Goal: Task Accomplishment & Management: Complete application form

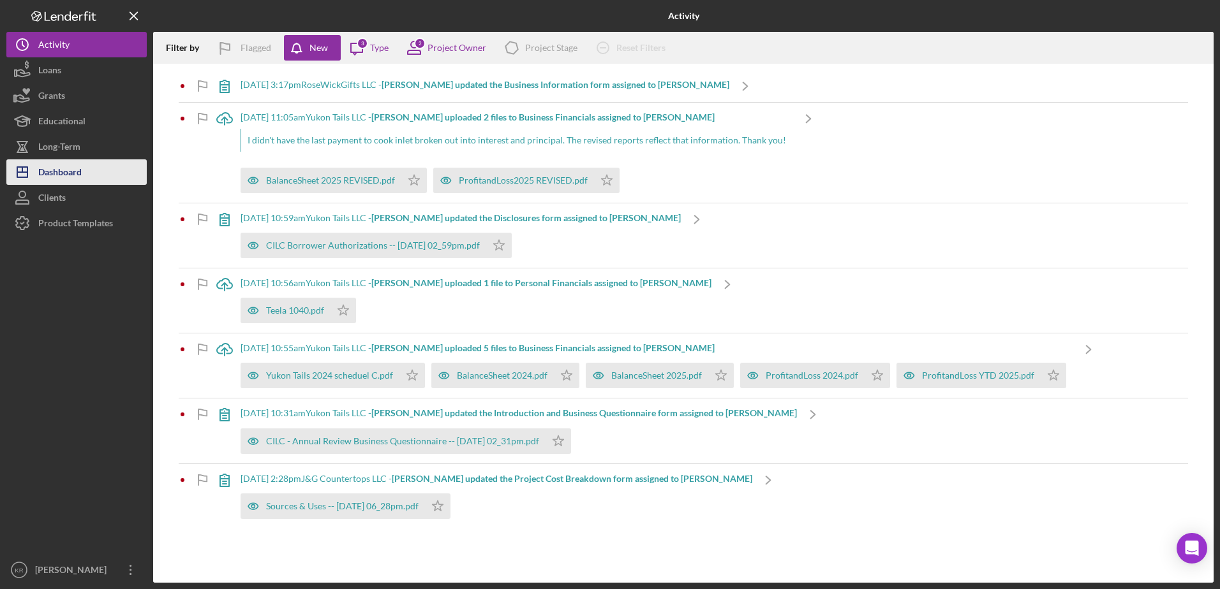
click at [75, 170] on div "Dashboard" at bounding box center [59, 173] width 43 height 29
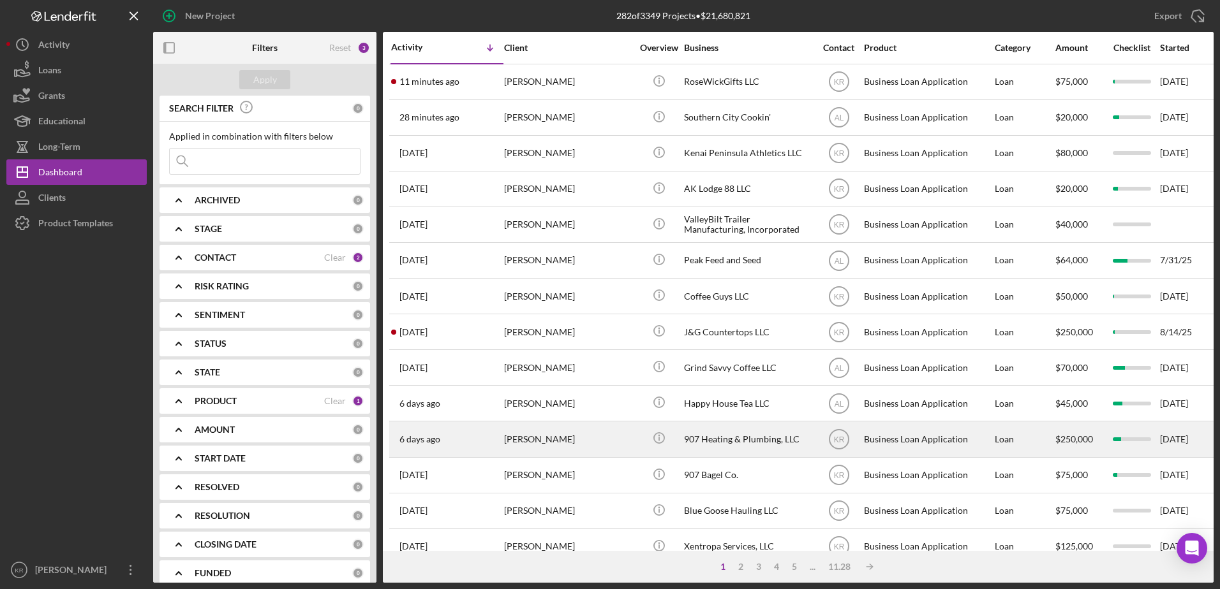
click at [513, 434] on div "Everett Knudsen" at bounding box center [568, 439] width 128 height 34
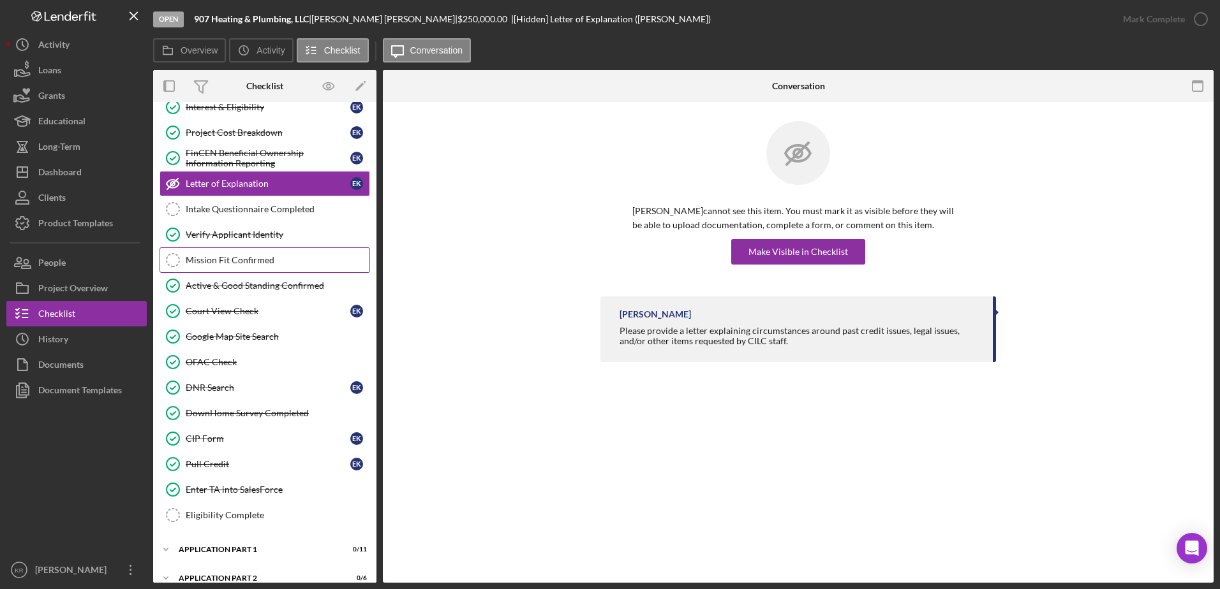
scroll to position [200, 0]
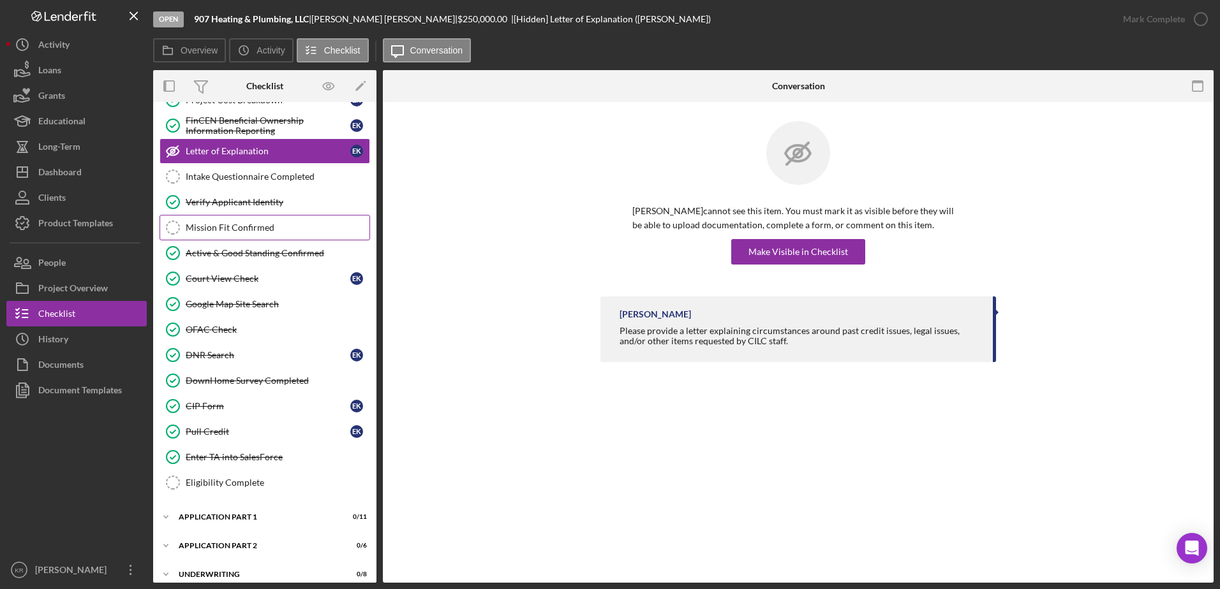
click at [281, 225] on div "Mission Fit Confirmed" at bounding box center [278, 228] width 184 height 10
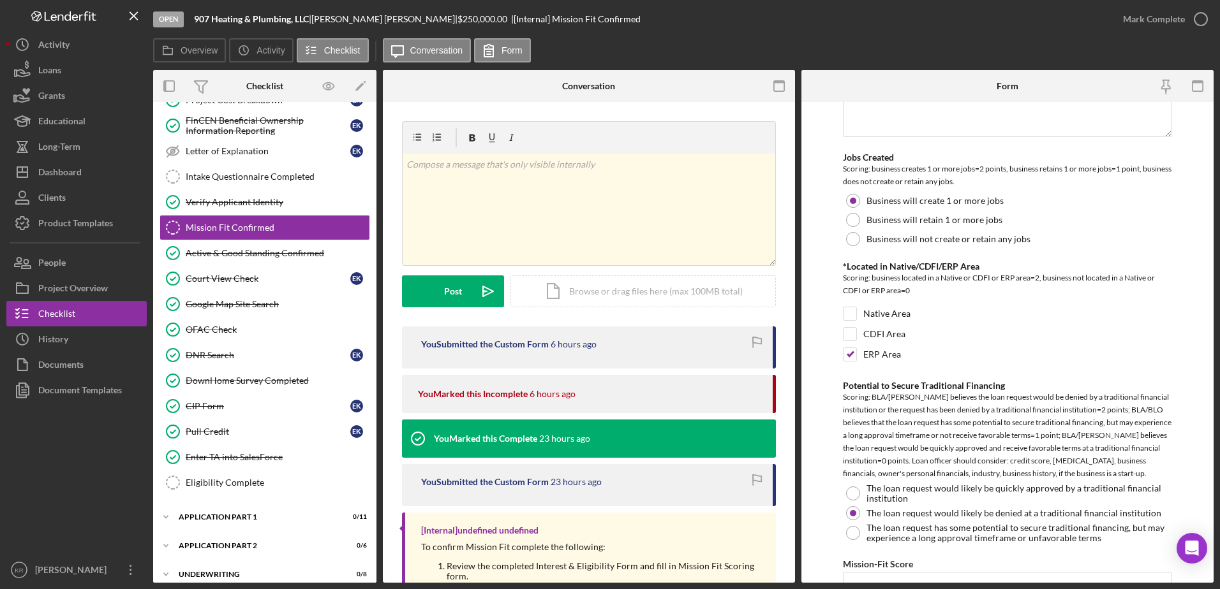
scroll to position [952, 0]
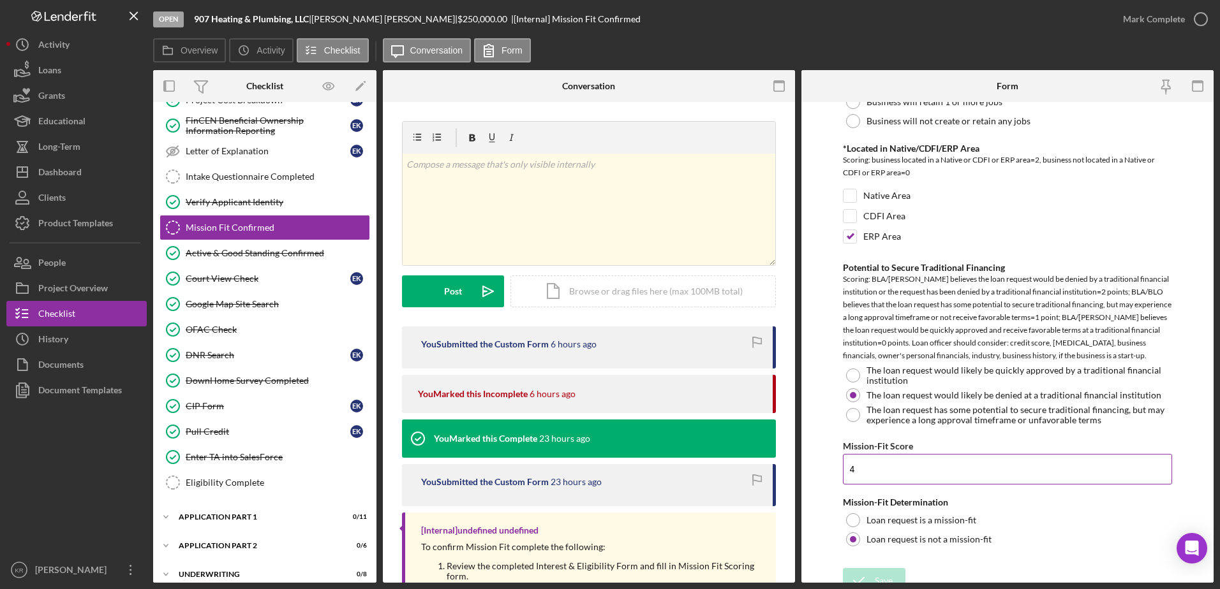
click at [655, 434] on input "4" at bounding box center [1008, 469] width 330 height 31
type input "2"
click at [655, 434] on button "Save" at bounding box center [874, 581] width 63 height 26
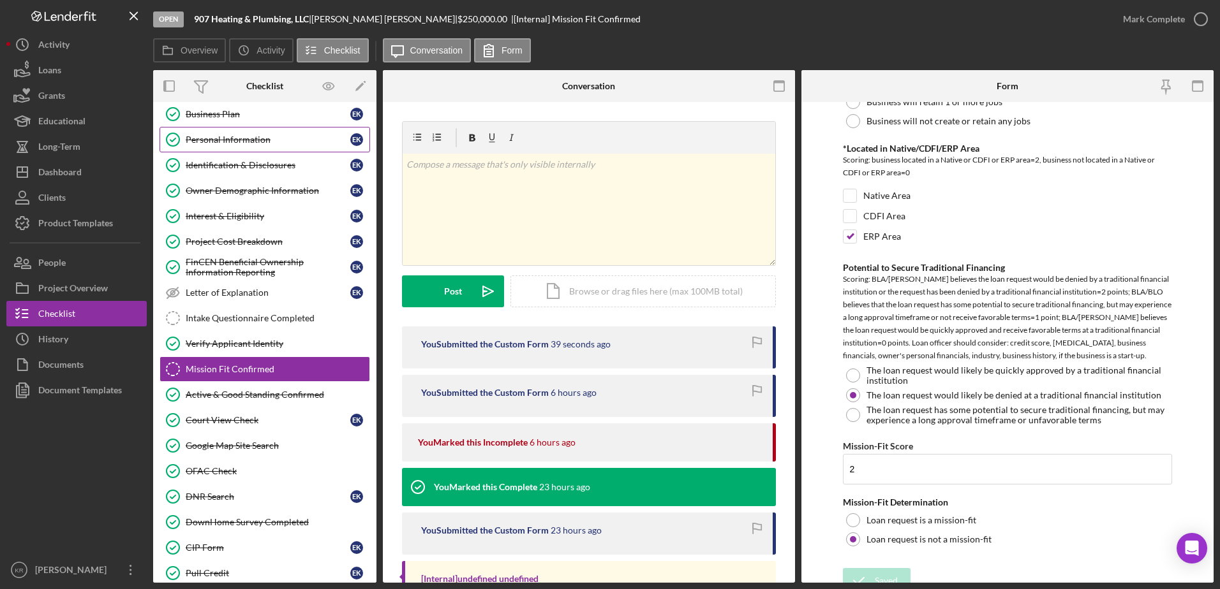
scroll to position [9, 0]
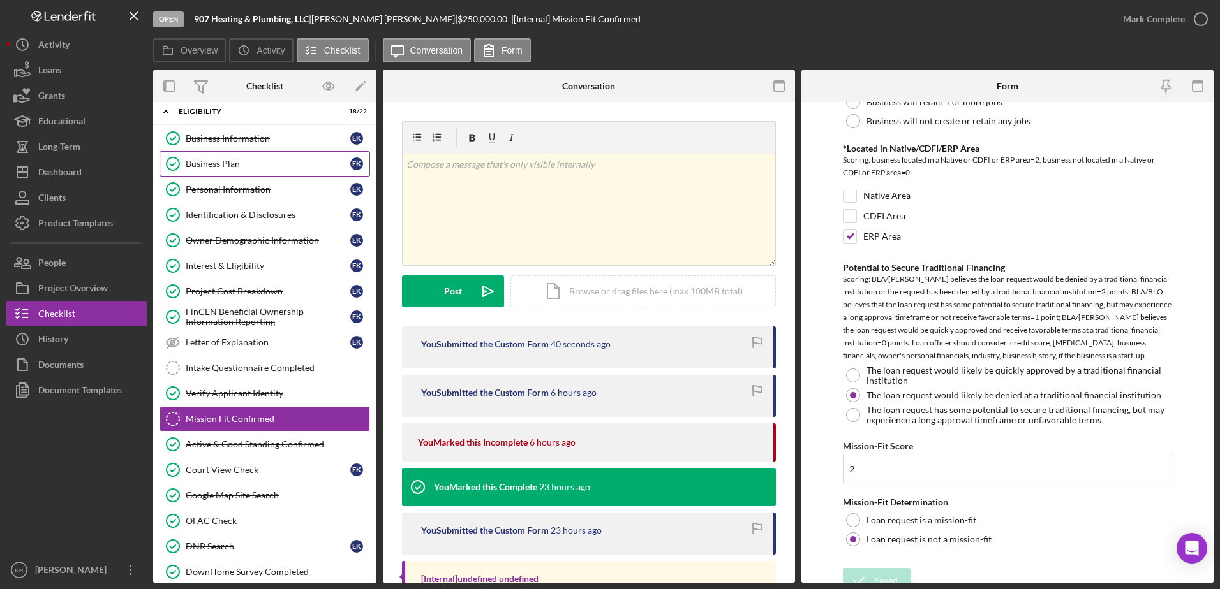
click at [258, 166] on div "Business Plan" at bounding box center [268, 164] width 165 height 10
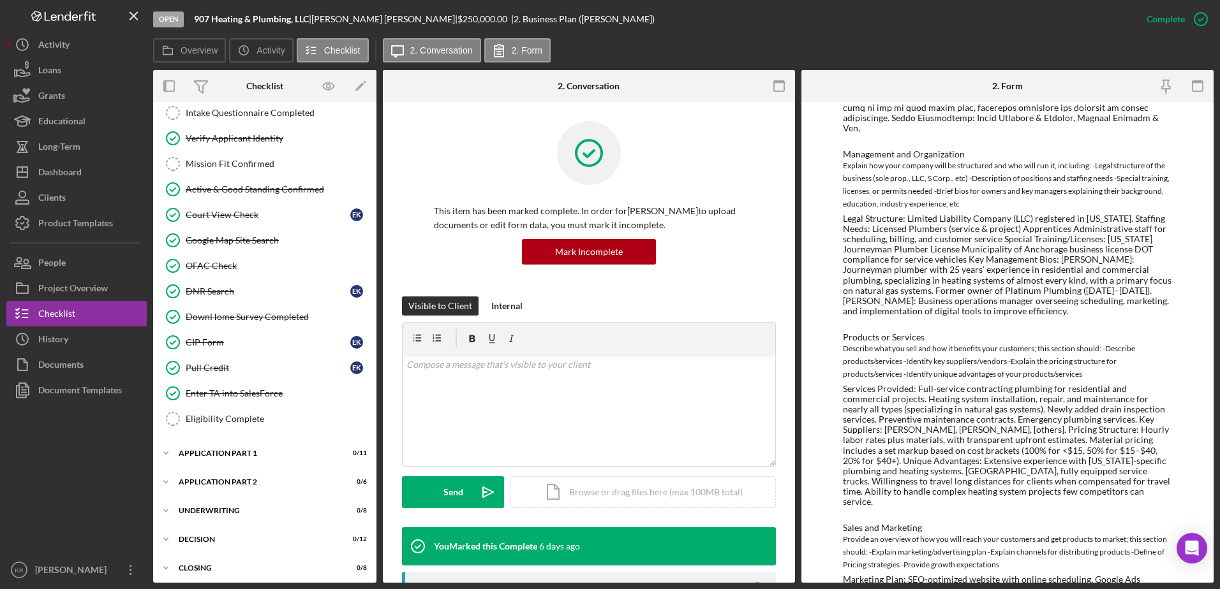
scroll to position [664, 0]
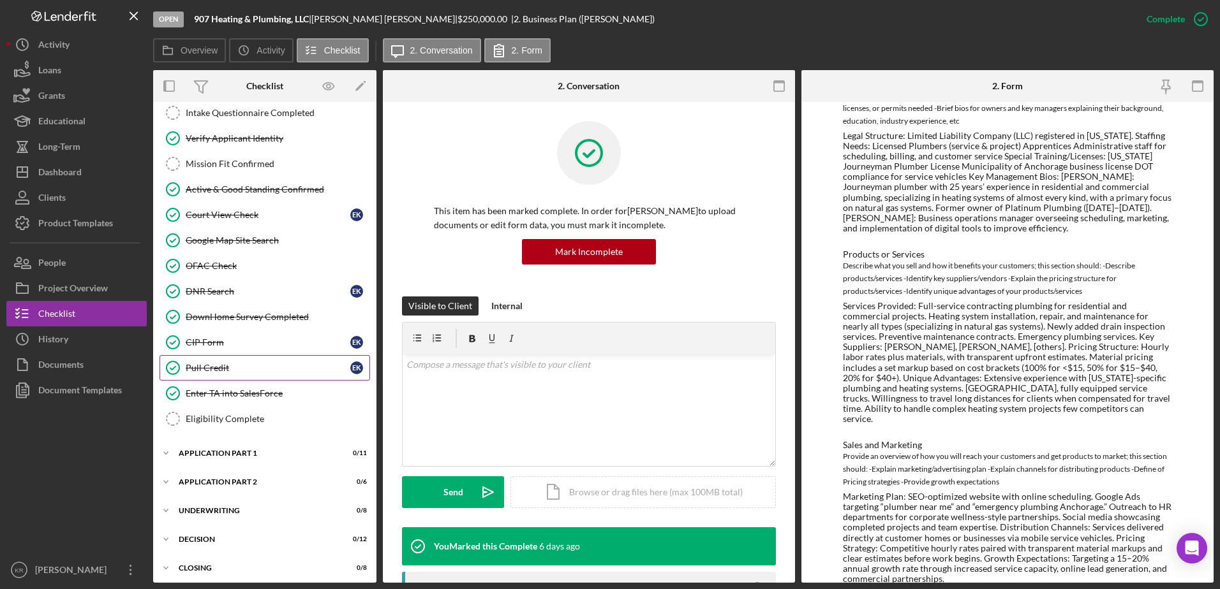
click at [326, 376] on link "Pull Credit Pull Credit E K" at bounding box center [264, 368] width 210 height 26
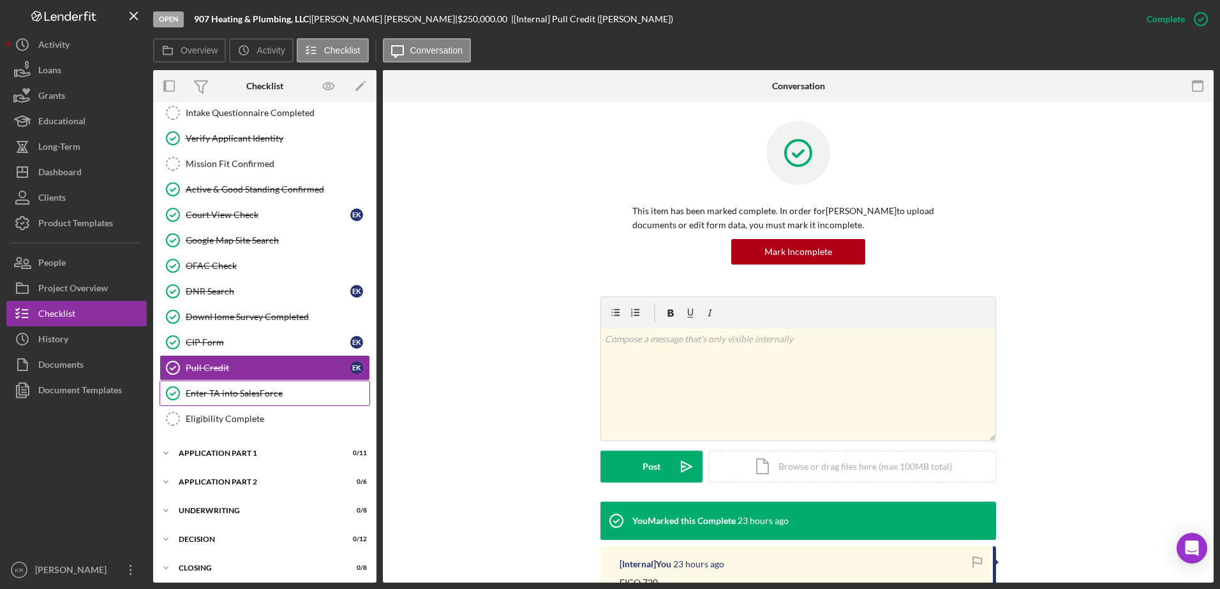
click at [318, 394] on div "Enter TA into SalesForce" at bounding box center [278, 393] width 184 height 10
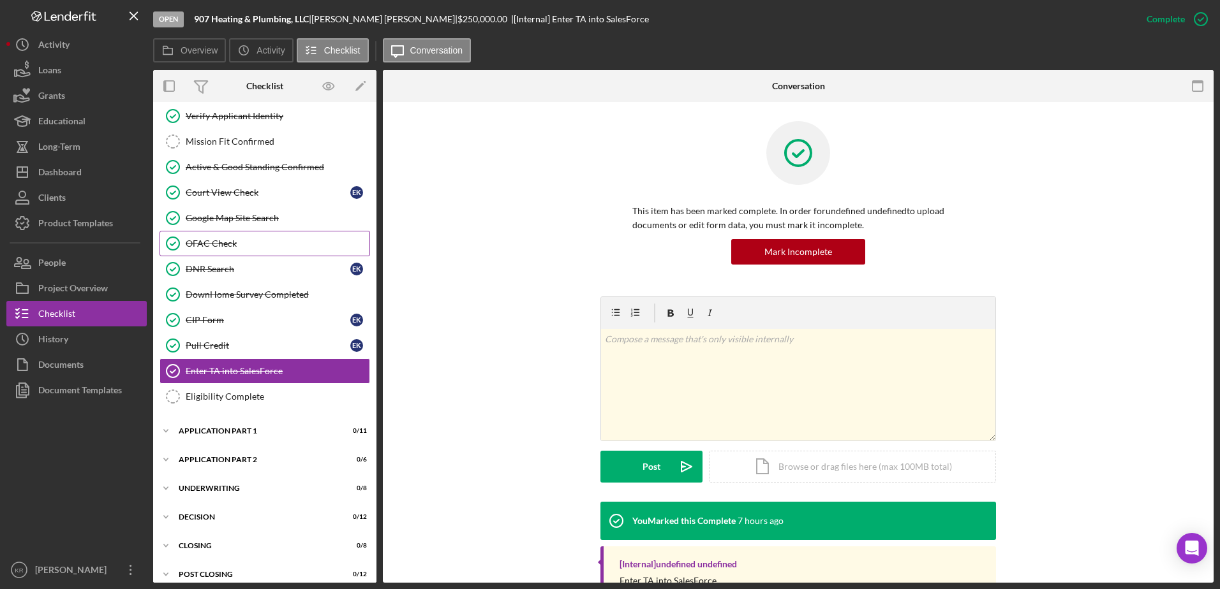
scroll to position [298, 0]
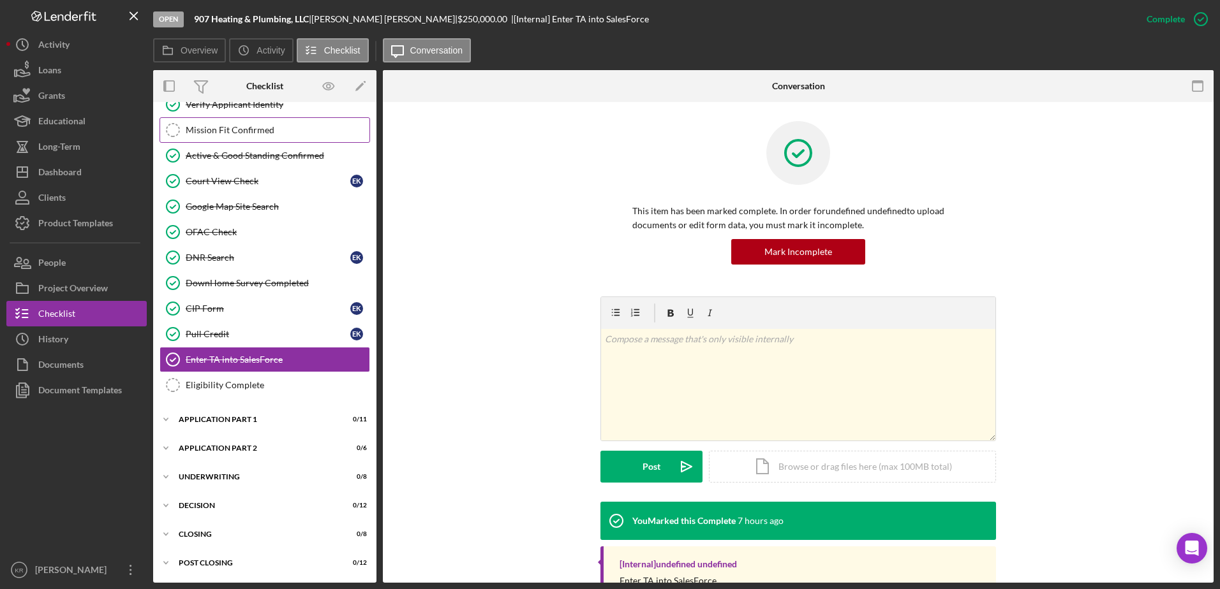
click at [227, 121] on link "Mission Fit Confirmed Mission Fit Confirmed" at bounding box center [264, 130] width 210 height 26
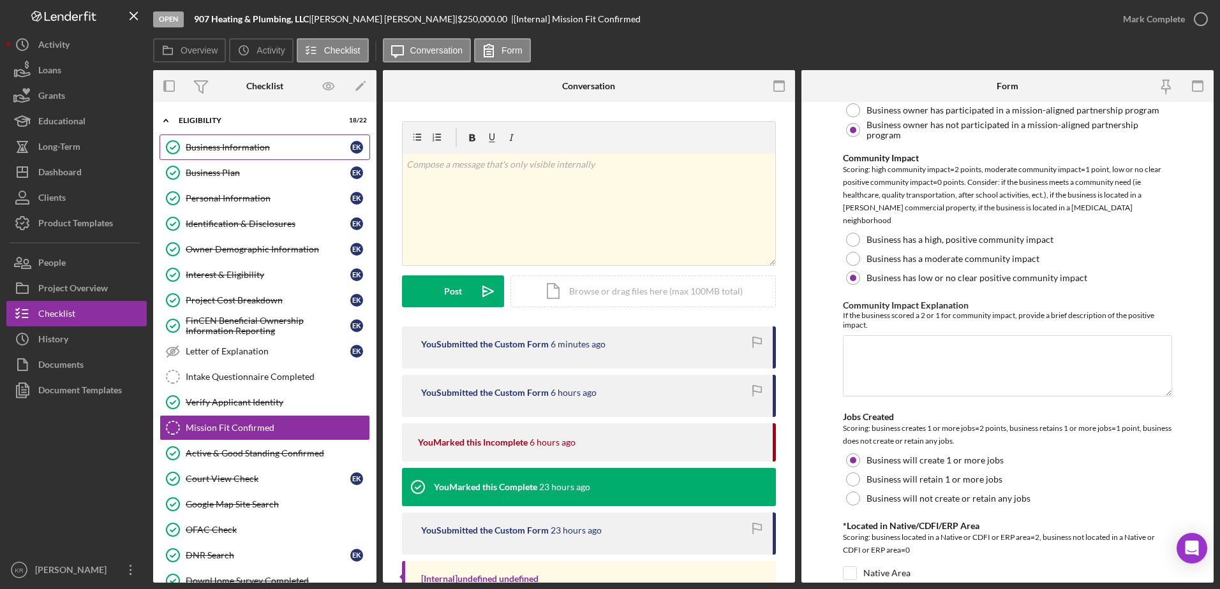
click at [256, 145] on div "Business Information" at bounding box center [268, 147] width 165 height 10
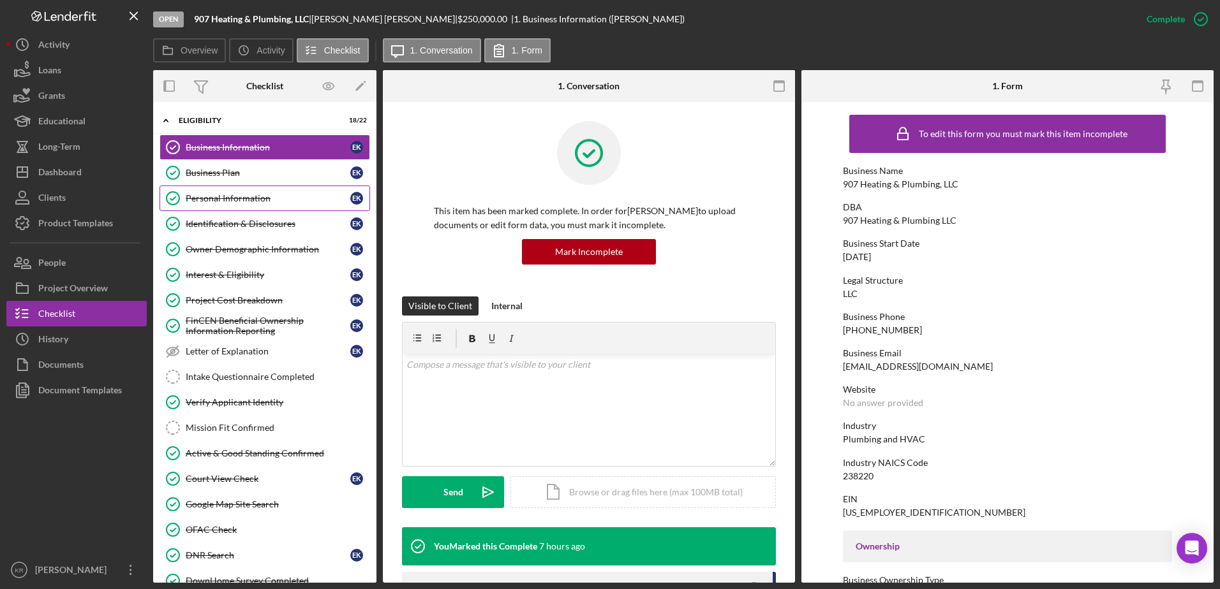
click at [244, 189] on link "Personal Information Personal Information E K" at bounding box center [264, 199] width 210 height 26
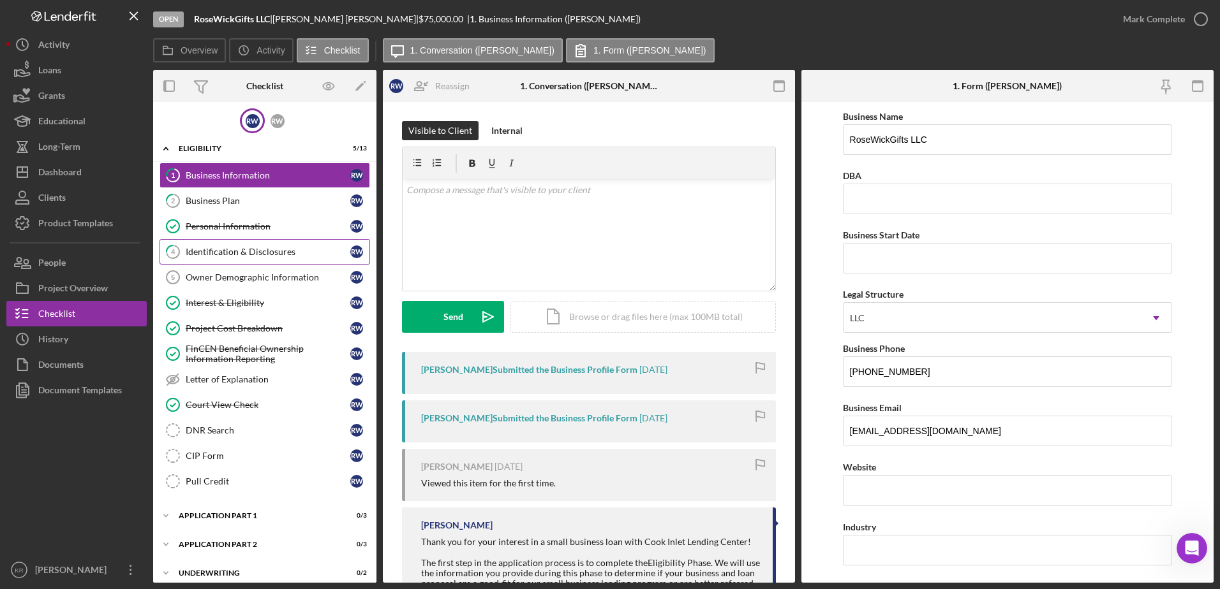
scroll to position [510, 0]
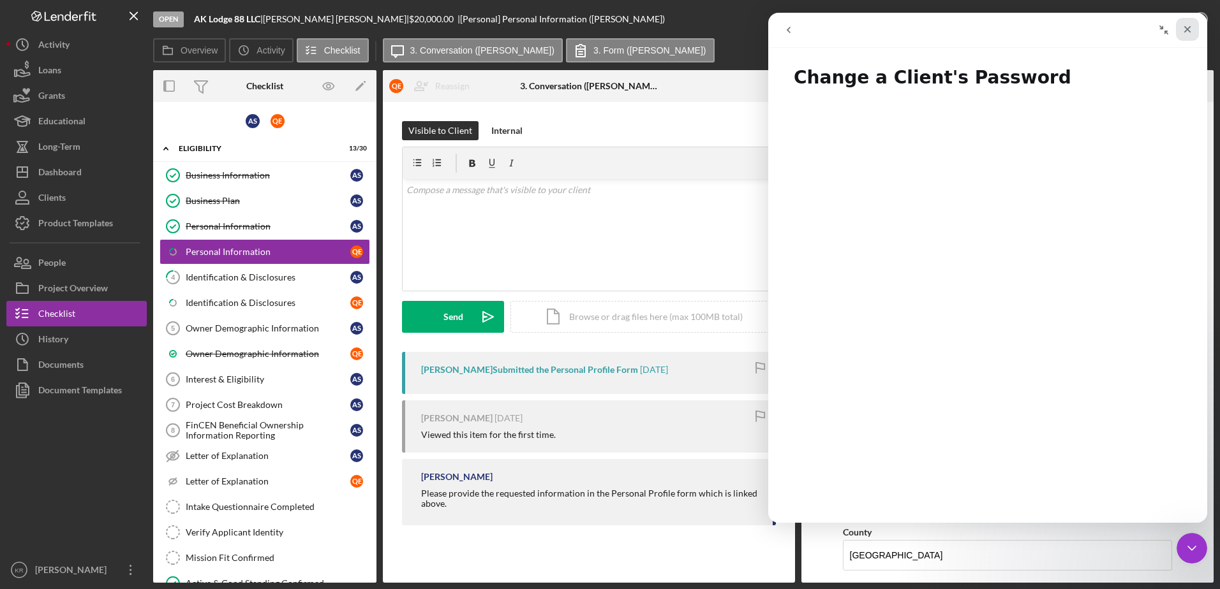
click at [1186, 33] on icon "Close" at bounding box center [1187, 29] width 10 height 10
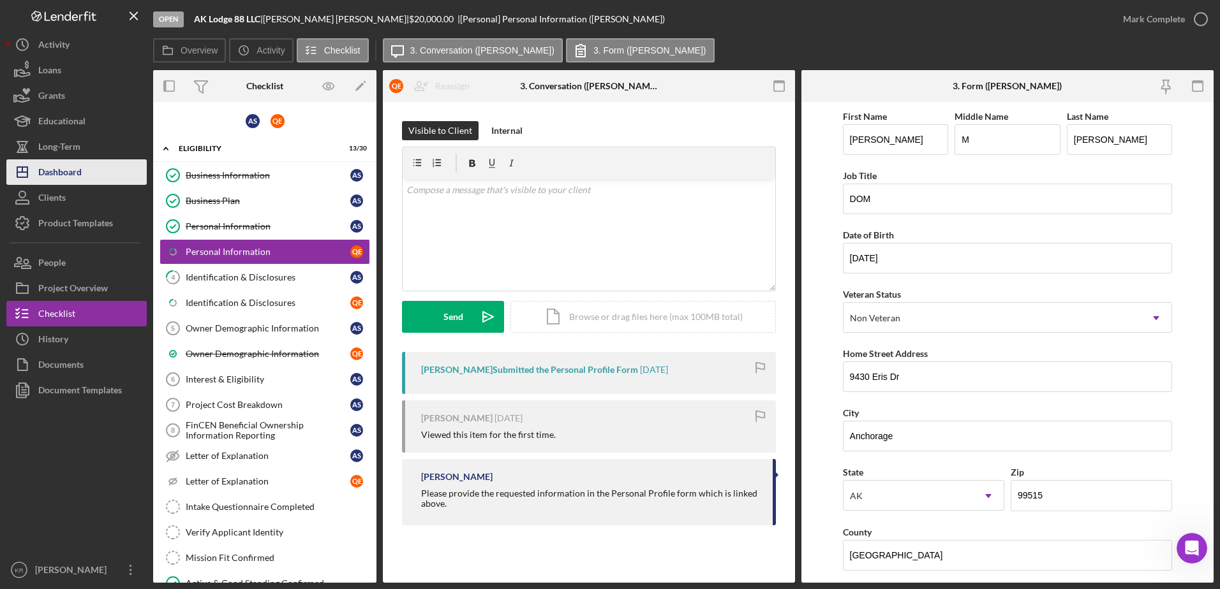
click at [90, 178] on button "Icon/Dashboard Dashboard" at bounding box center [76, 172] width 140 height 26
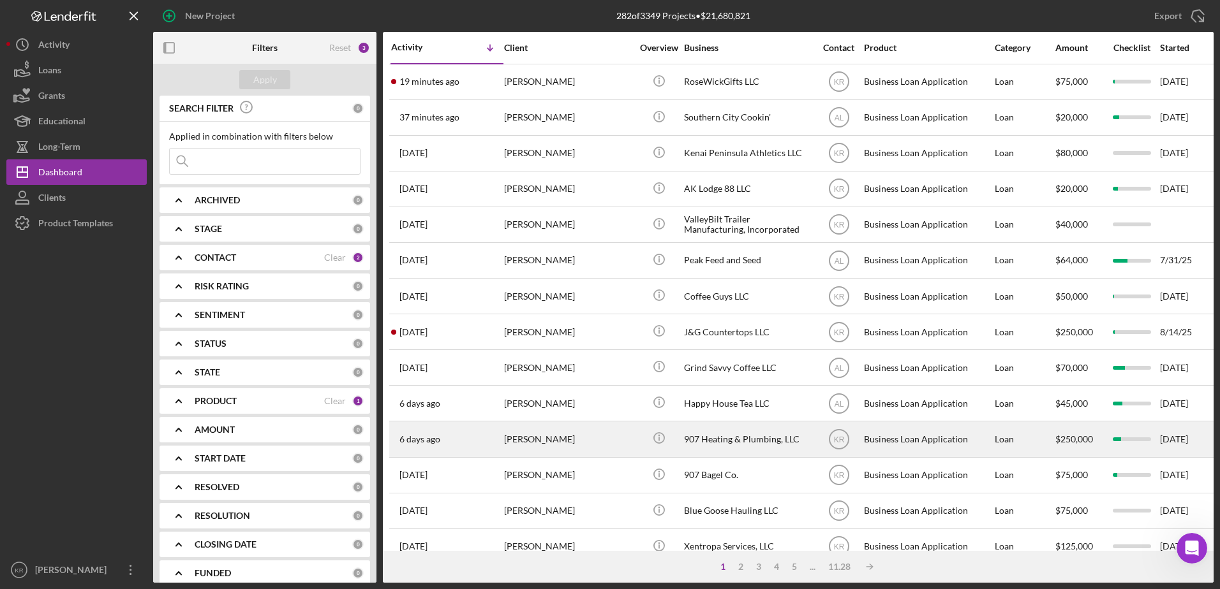
click at [534, 448] on div "Everett Knudsen" at bounding box center [568, 439] width 128 height 34
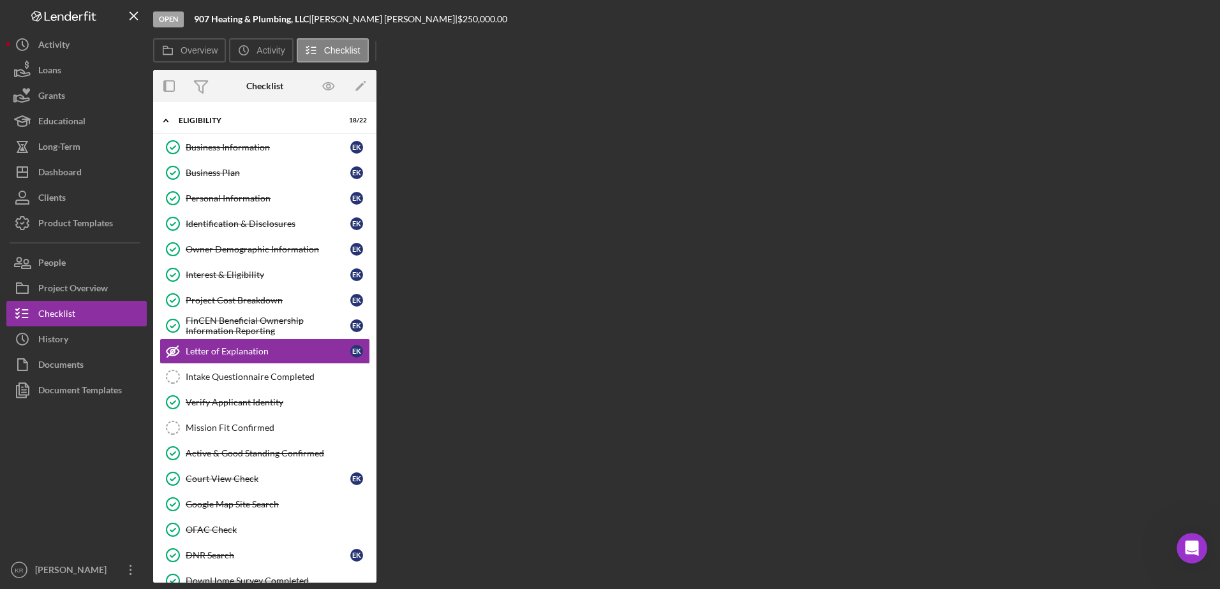
scroll to position [9, 0]
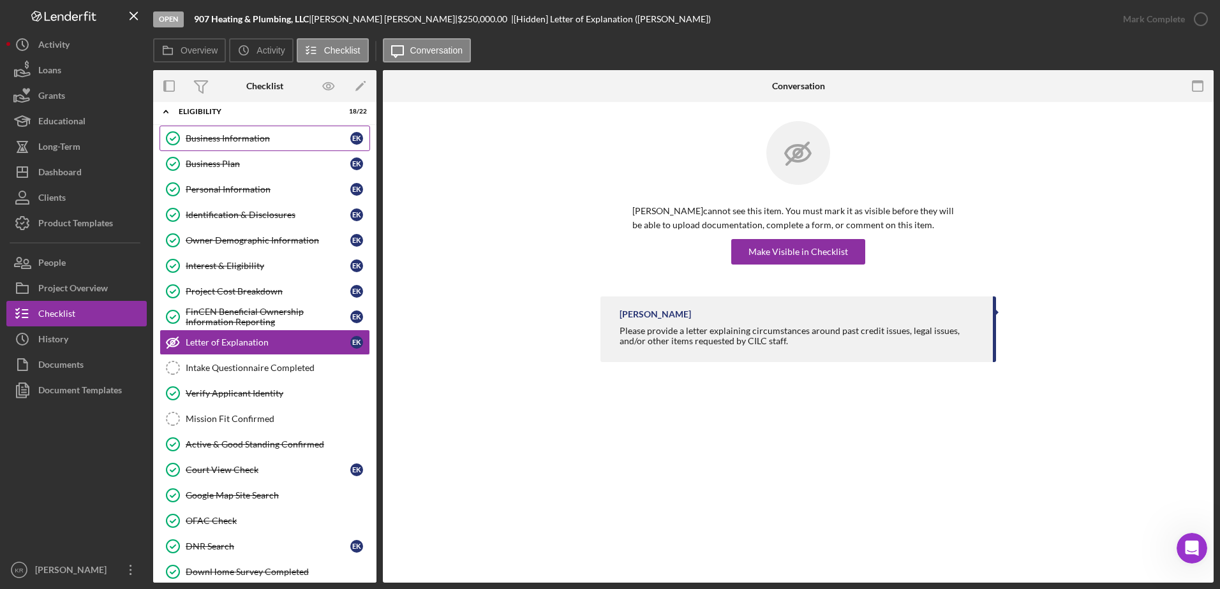
click at [250, 138] on div "Business Information" at bounding box center [268, 138] width 165 height 10
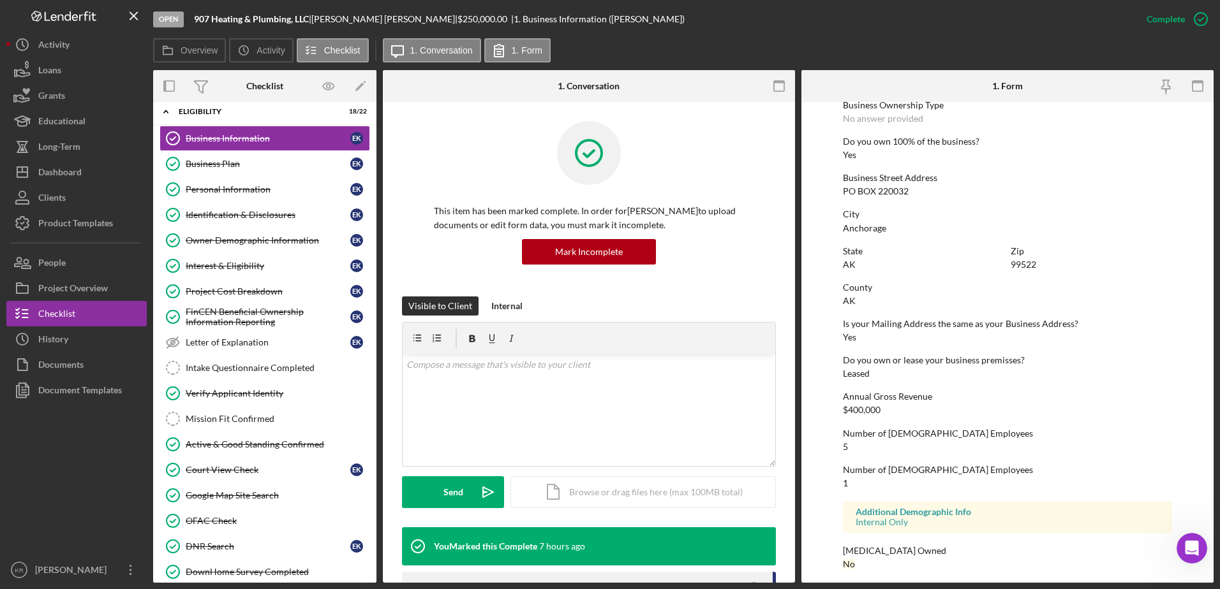
scroll to position [481, 0]
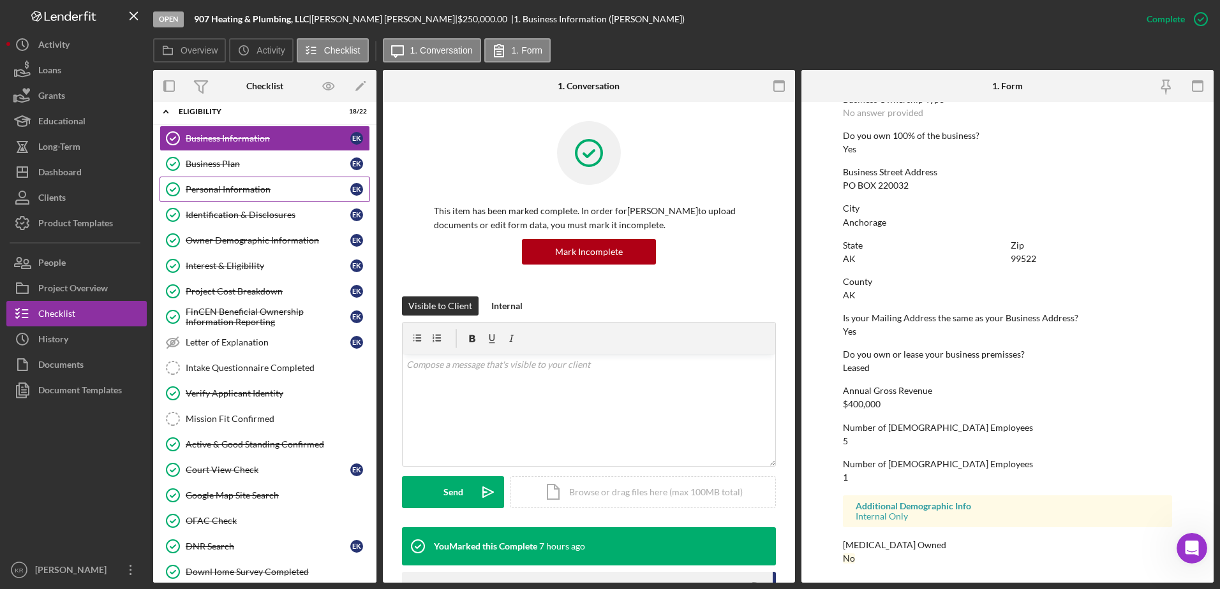
click at [272, 197] on link "Personal Information Personal Information E K" at bounding box center [264, 190] width 210 height 26
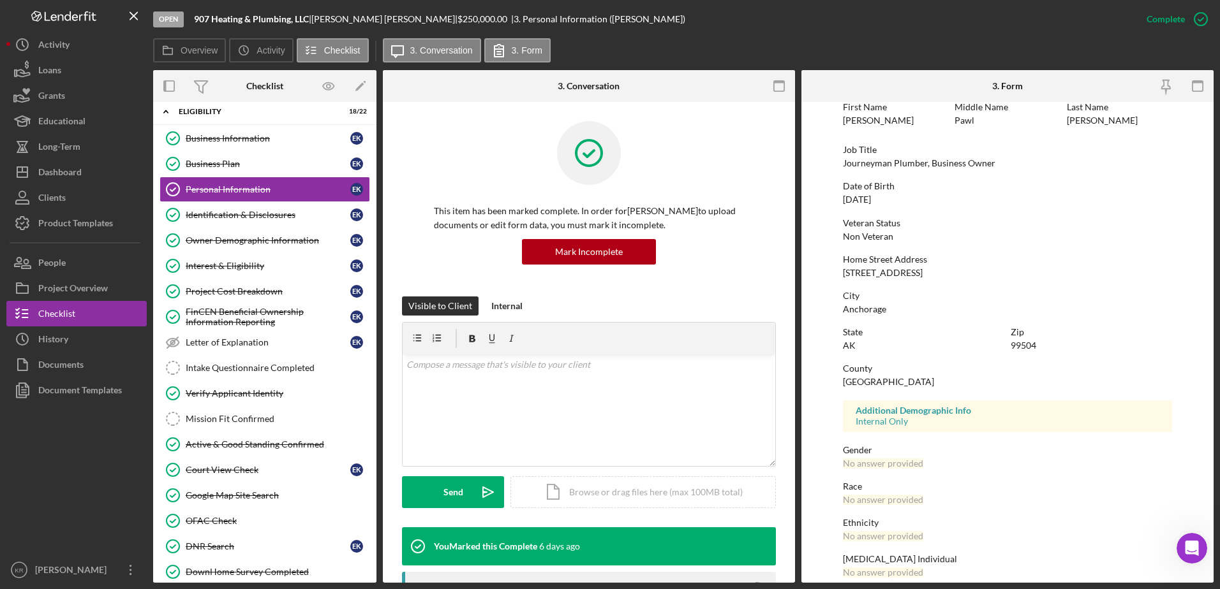
scroll to position [114, 0]
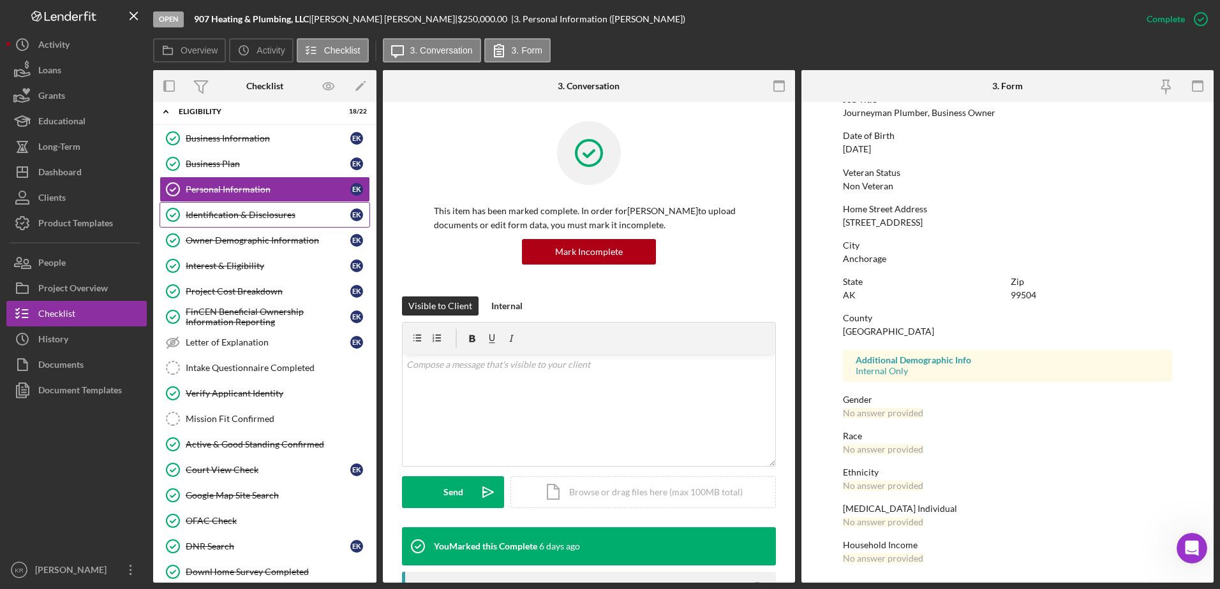
click at [284, 217] on div "Identification & Disclosures" at bounding box center [268, 215] width 165 height 10
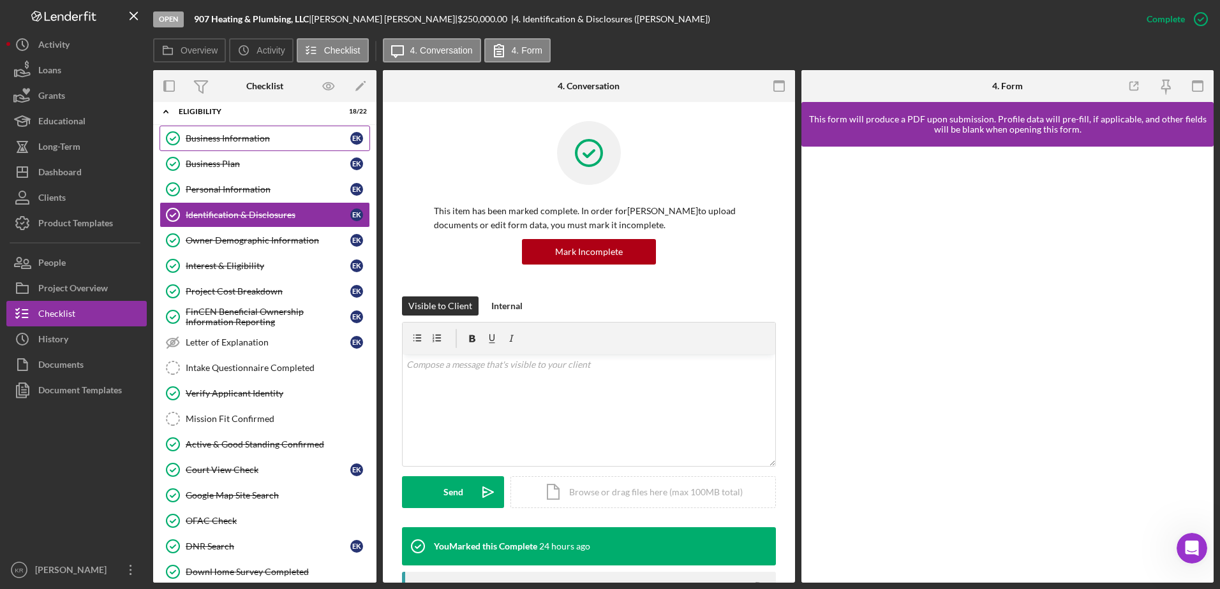
click at [292, 129] on link "Business Information Business Information E K" at bounding box center [264, 139] width 210 height 26
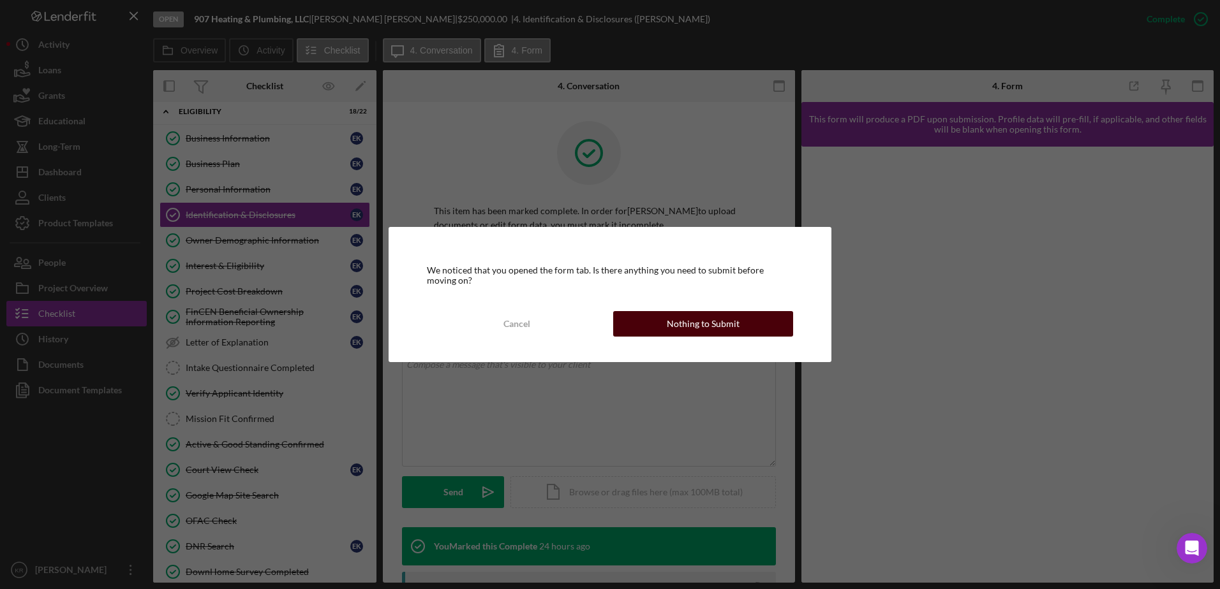
click at [738, 321] on button "Nothing to Submit" at bounding box center [703, 324] width 180 height 26
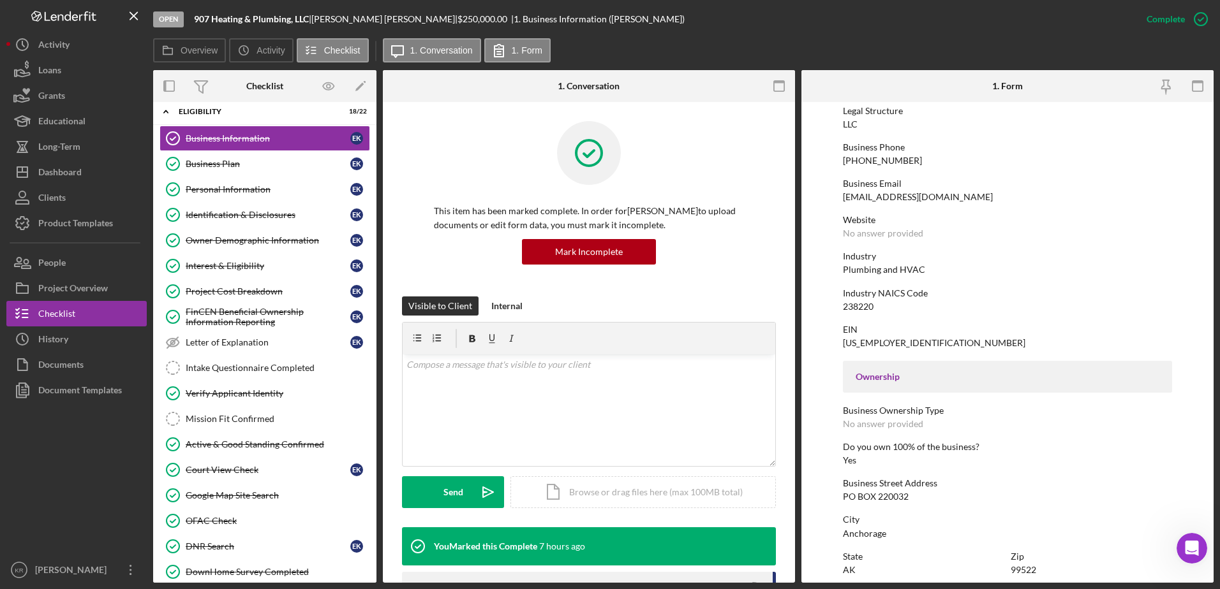
scroll to position [191, 0]
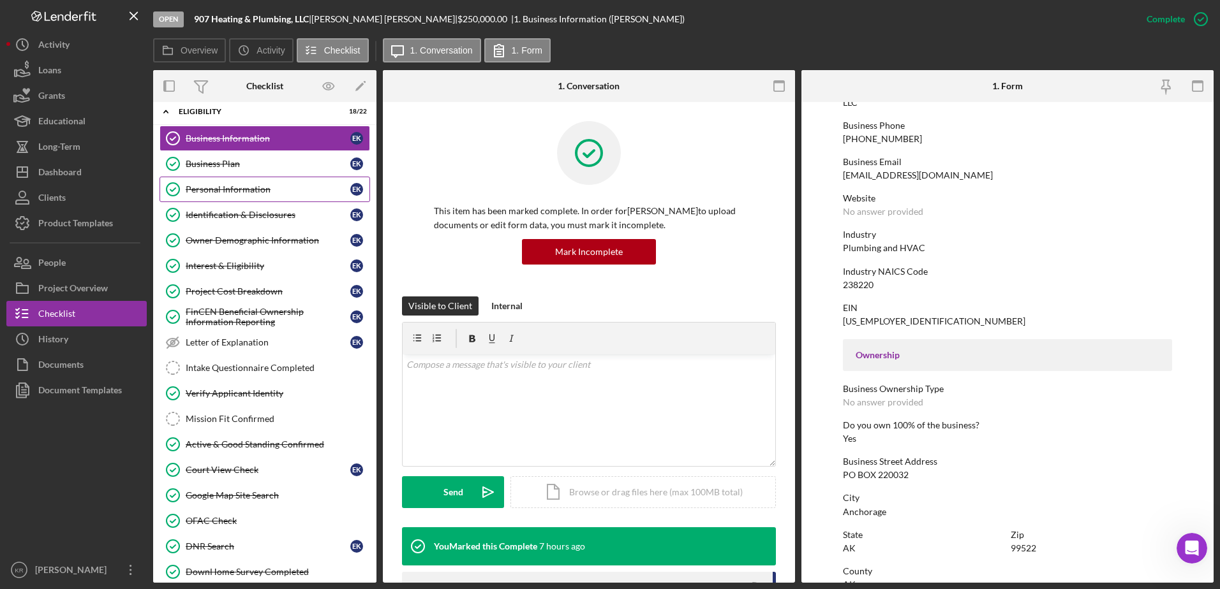
click at [268, 192] on div "Personal Information" at bounding box center [268, 189] width 165 height 10
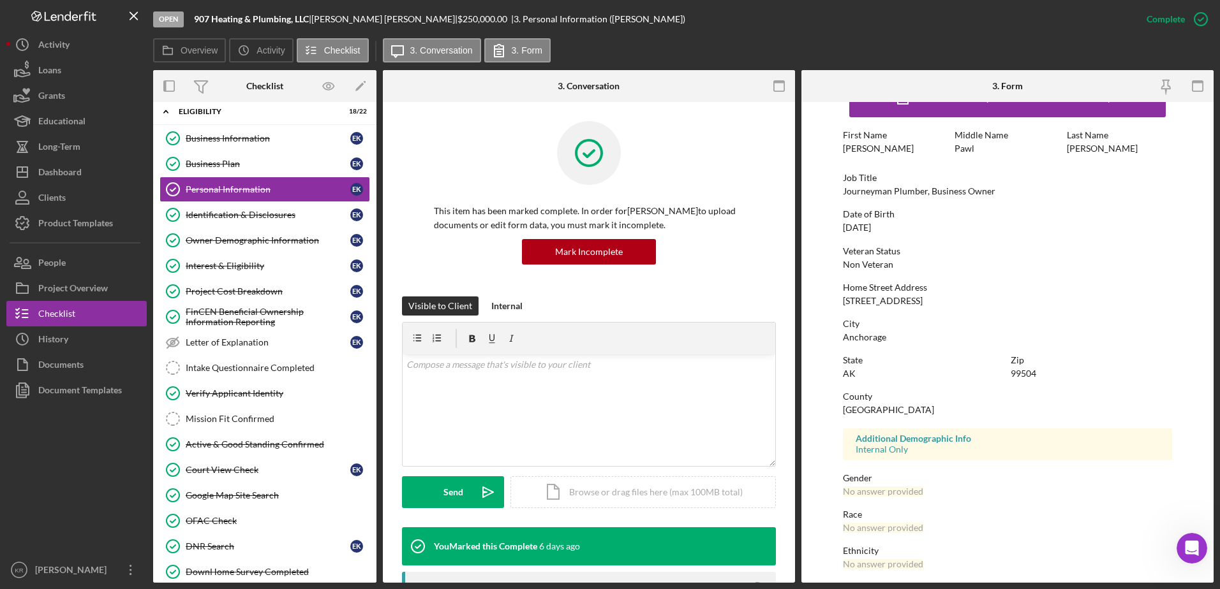
scroll to position [114, 0]
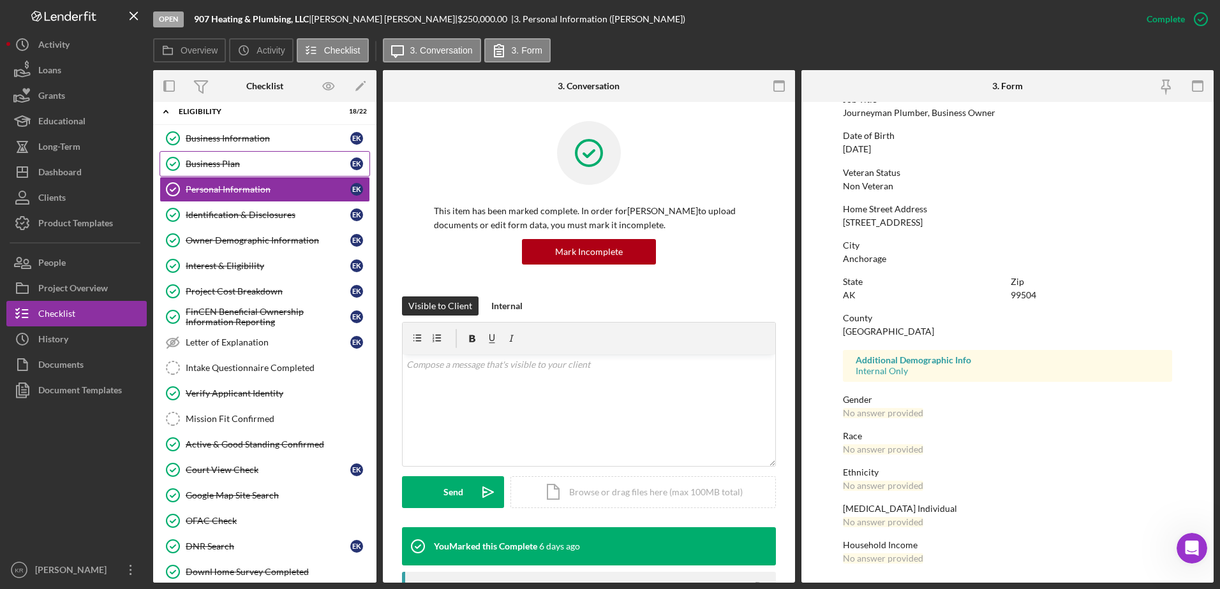
click at [233, 159] on div "Business Plan" at bounding box center [268, 164] width 165 height 10
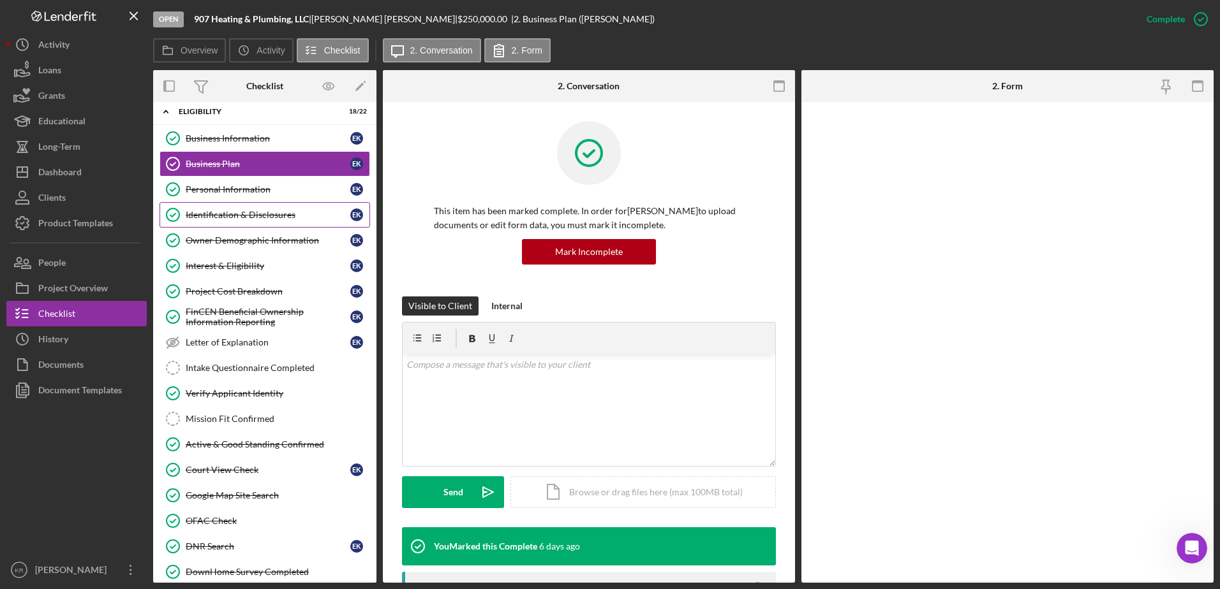
click at [236, 217] on div "Identification & Disclosures" at bounding box center [268, 215] width 165 height 10
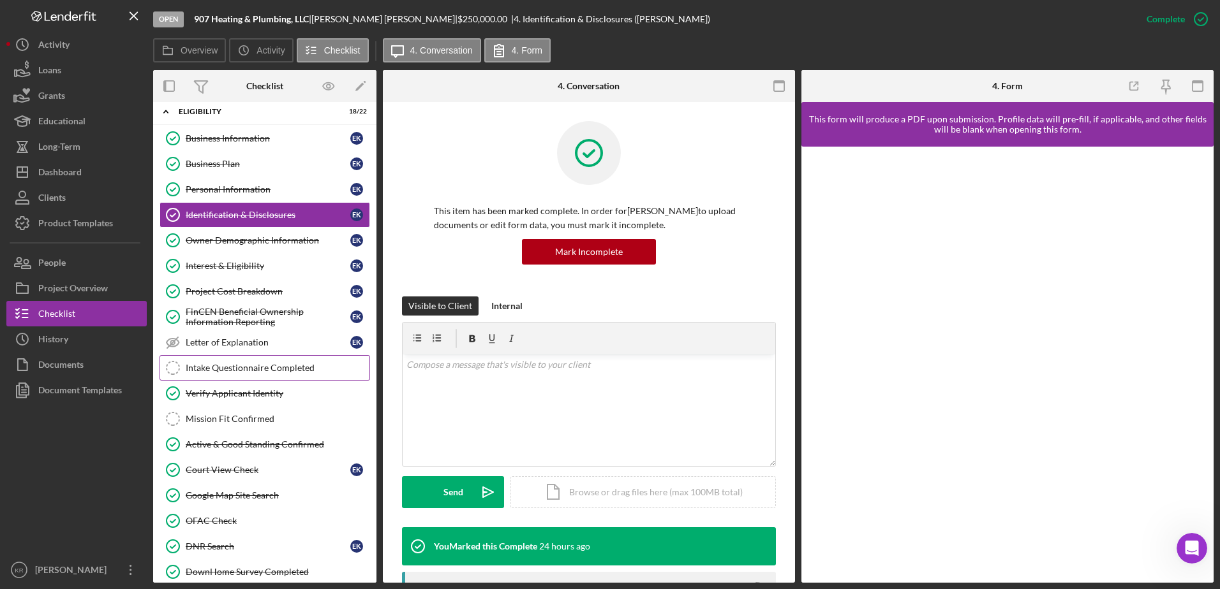
click at [235, 369] on div "Intake Questionnaire Completed" at bounding box center [278, 368] width 184 height 10
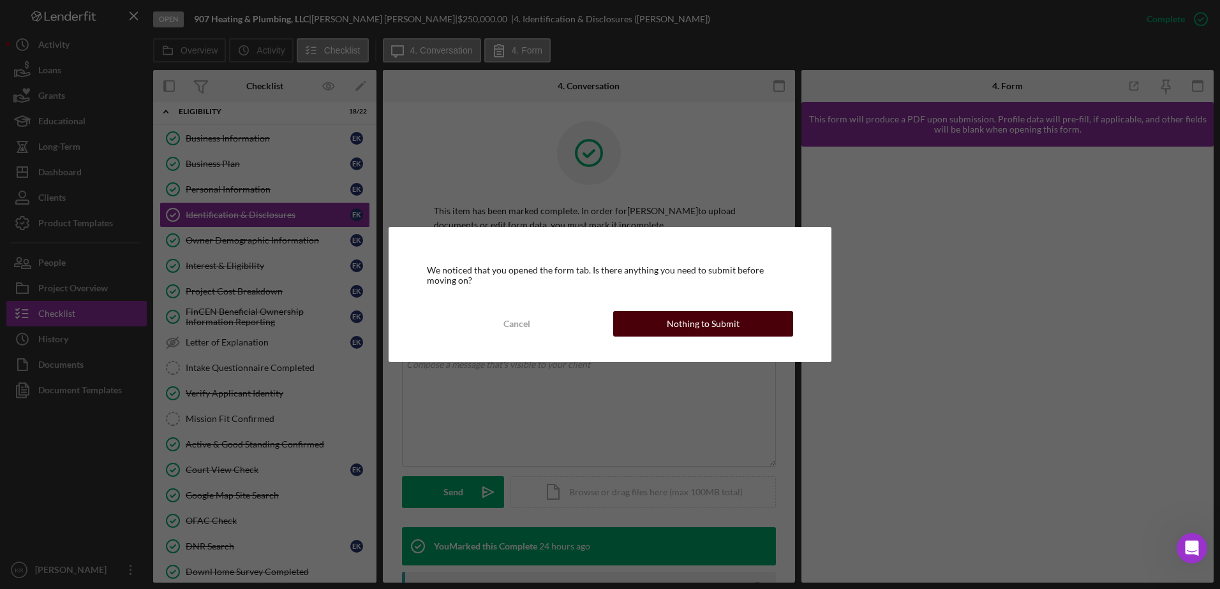
click at [654, 329] on button "Nothing to Submit" at bounding box center [703, 324] width 180 height 26
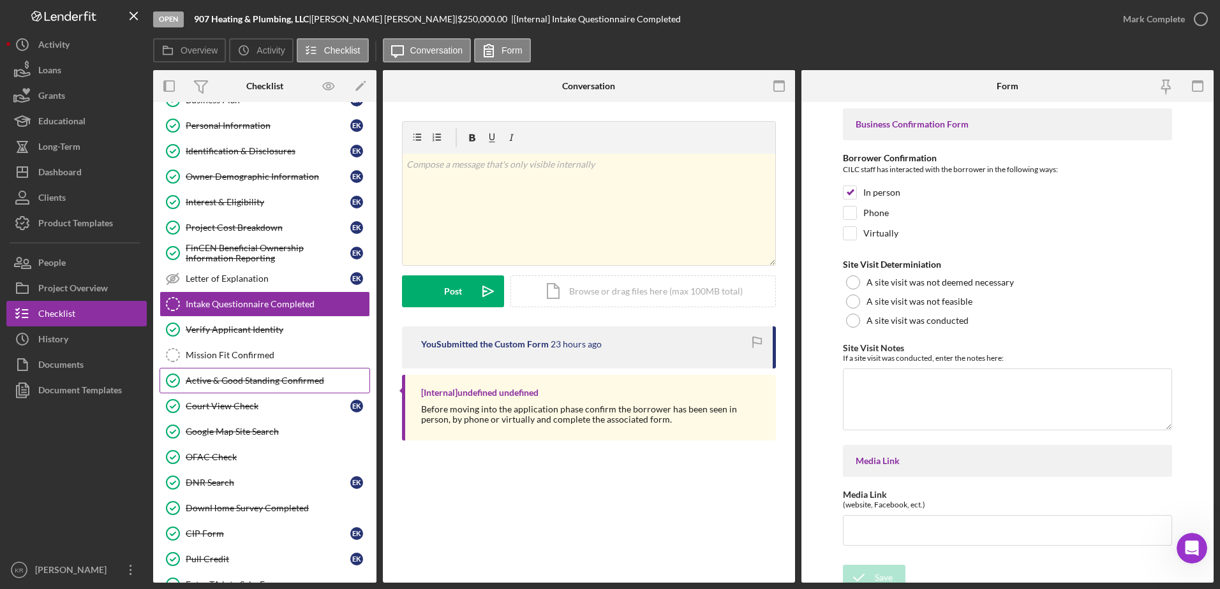
scroll to position [9, 0]
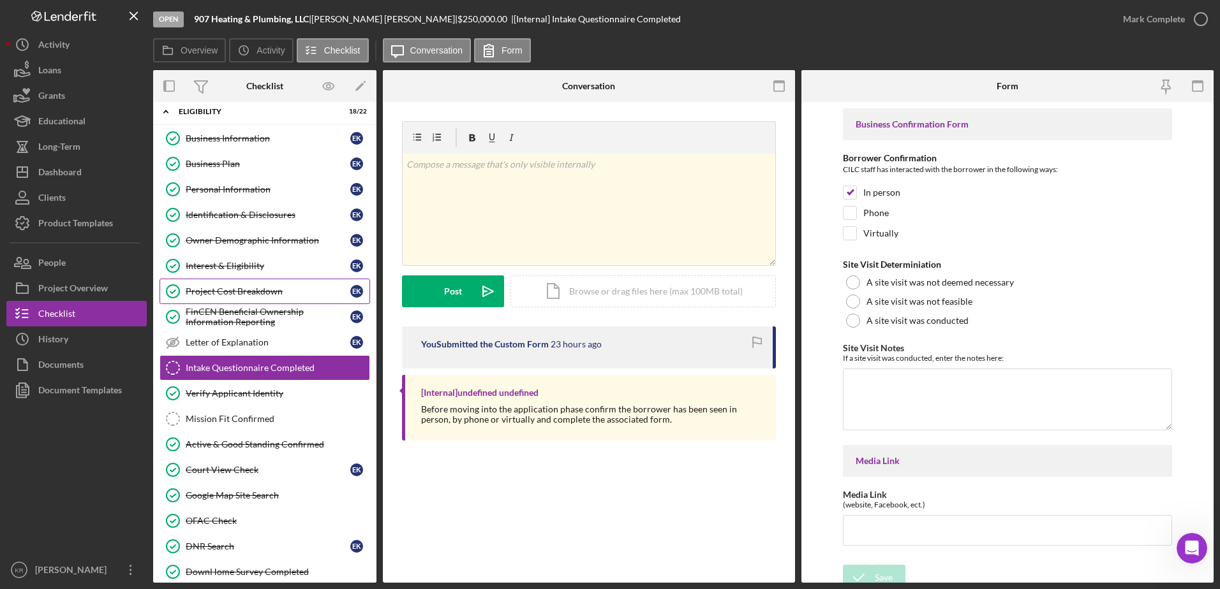
click at [216, 298] on link "Project Cost Breakdown Project Cost Breakdown E K" at bounding box center [264, 292] width 210 height 26
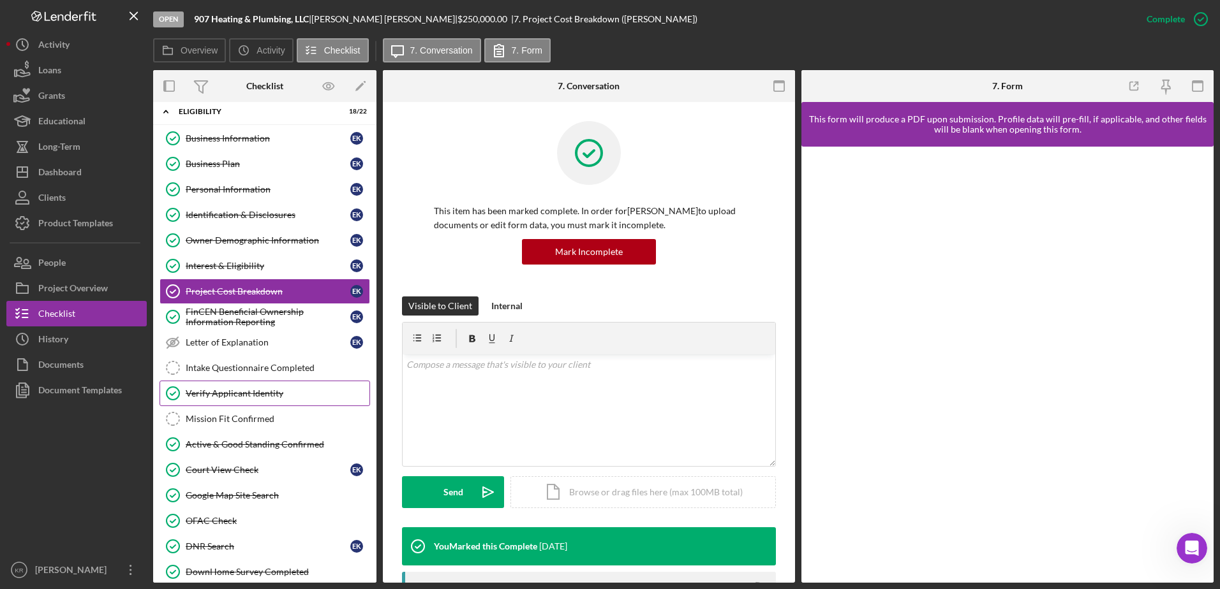
scroll to position [73, 0]
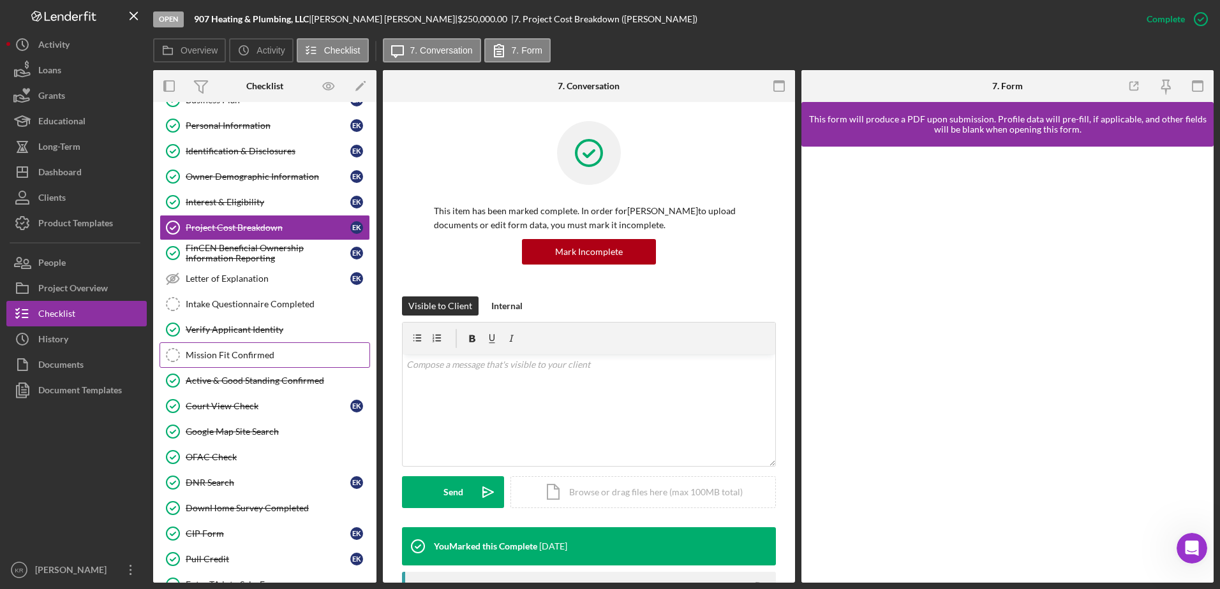
click at [268, 360] on div "Mission Fit Confirmed" at bounding box center [278, 355] width 184 height 10
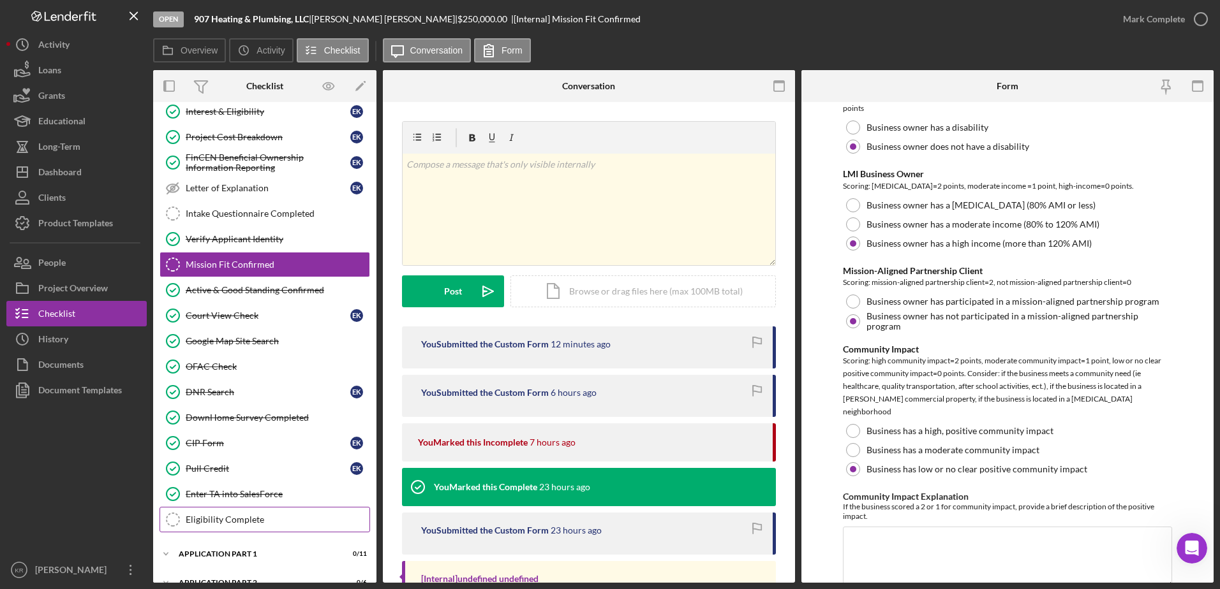
scroll to position [298, 0]
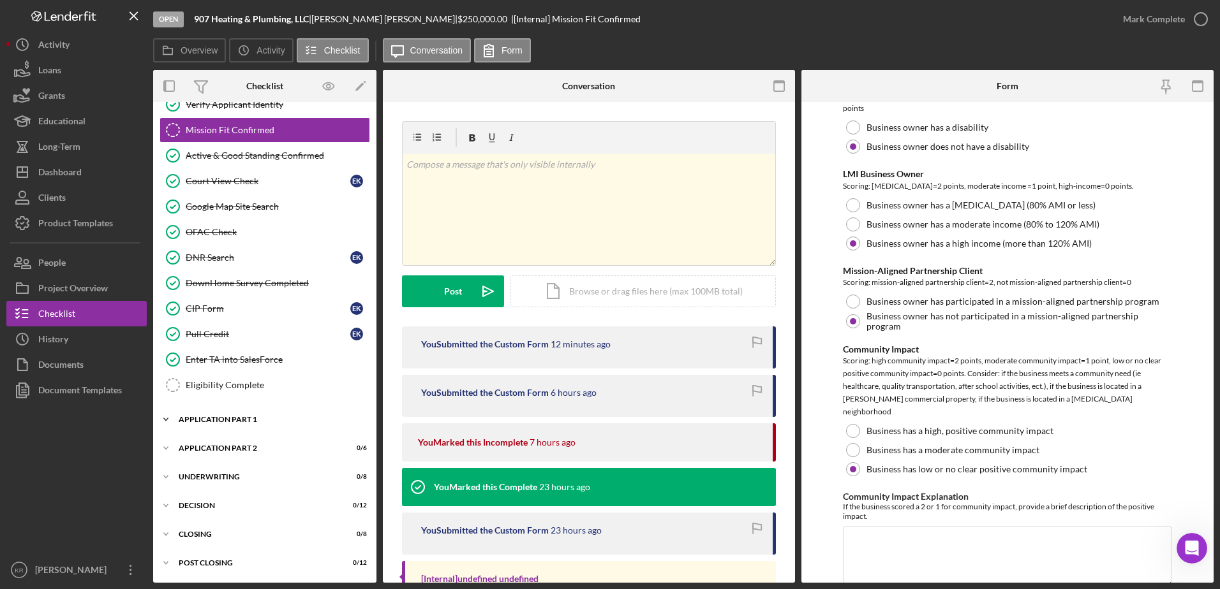
click at [232, 422] on div "Application Part 1" at bounding box center [270, 420] width 182 height 8
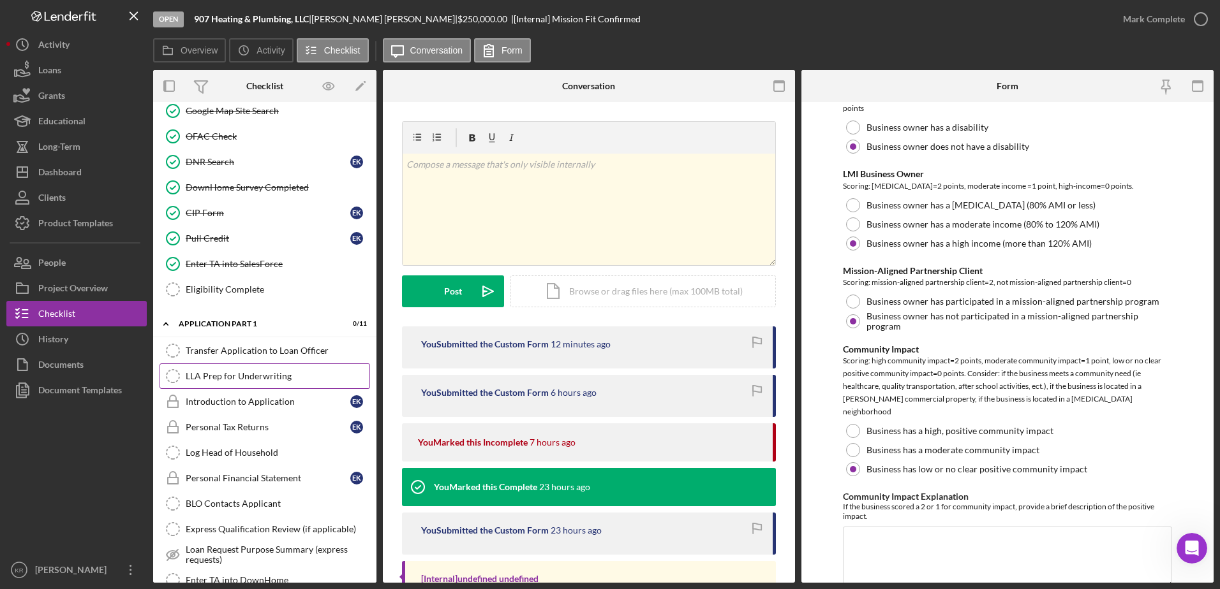
scroll to position [489, 0]
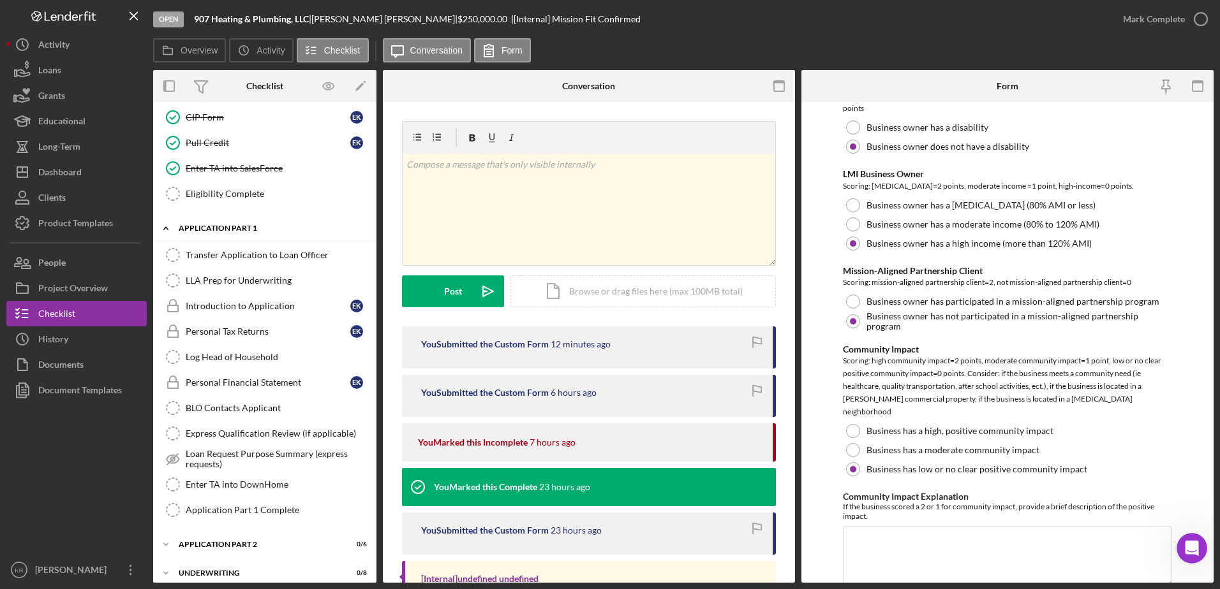
click at [166, 235] on icon "Icon/Expander" at bounding box center [166, 229] width 26 height 26
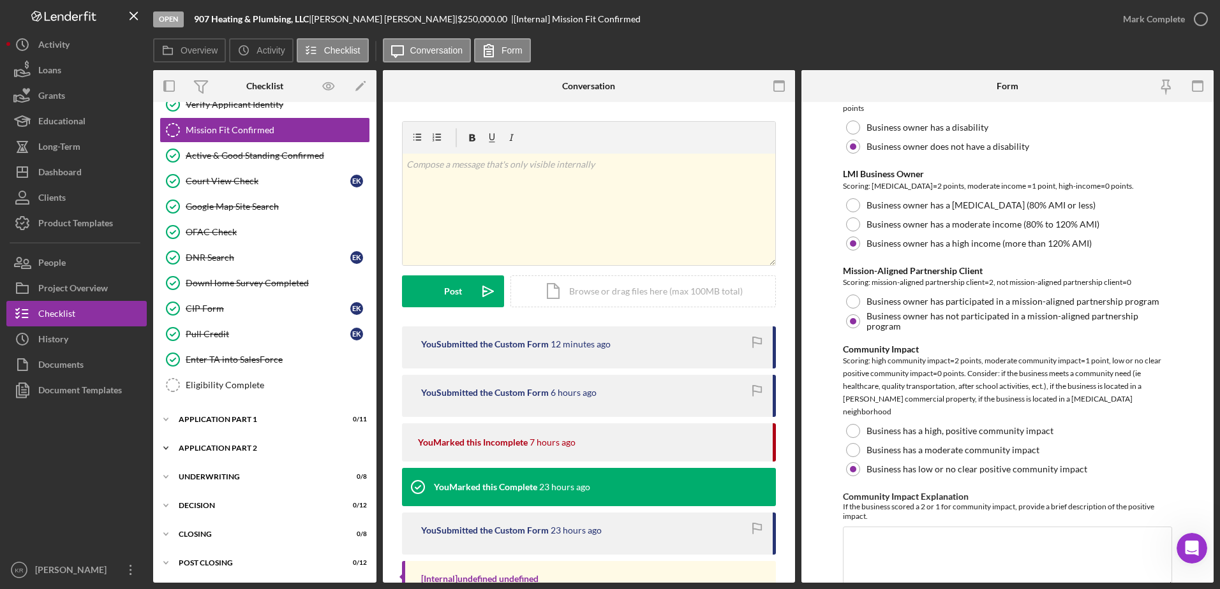
click at [228, 450] on div "Application Part 2" at bounding box center [270, 449] width 182 height 8
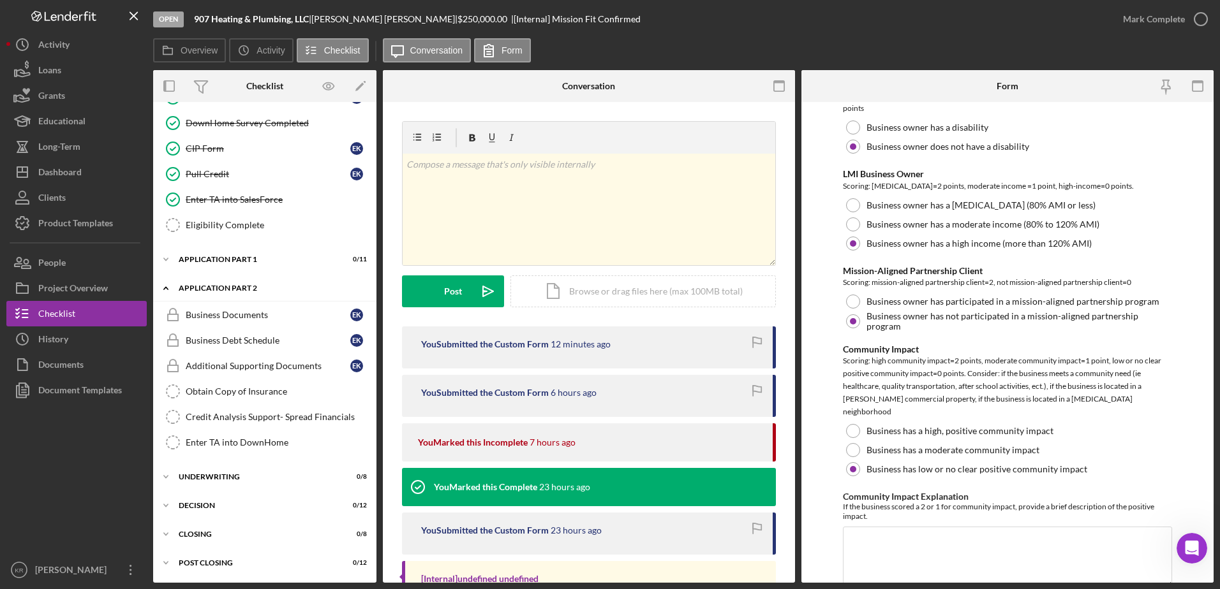
click at [217, 288] on div "Application Part 2" at bounding box center [270, 288] width 182 height 8
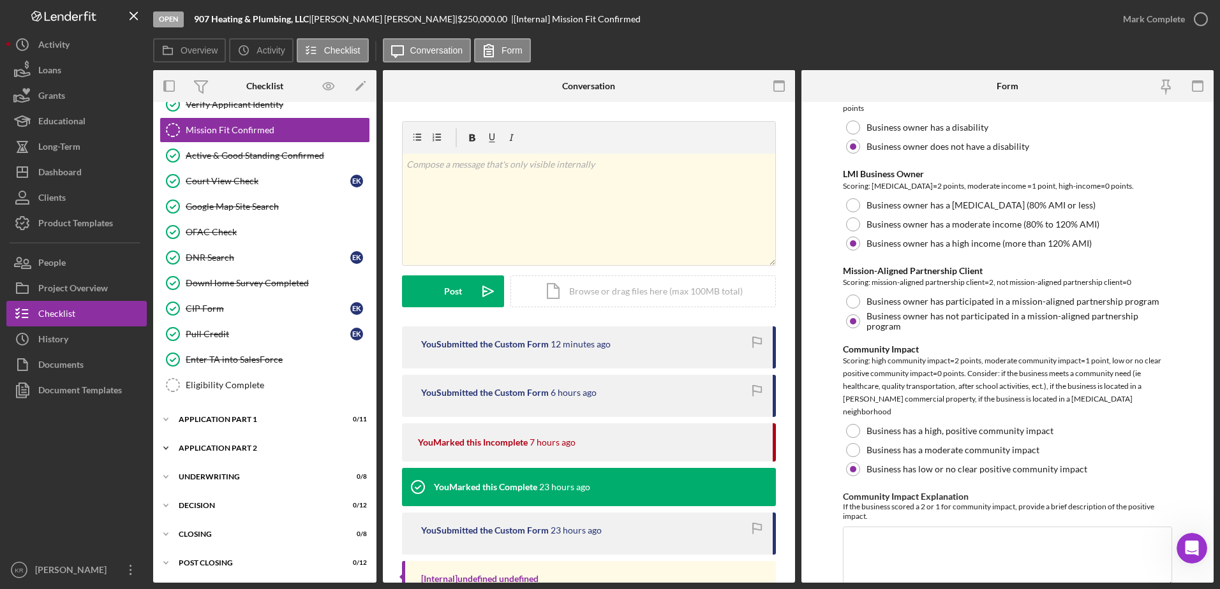
scroll to position [298, 0]
click at [242, 422] on div "Application Part 1" at bounding box center [270, 420] width 182 height 8
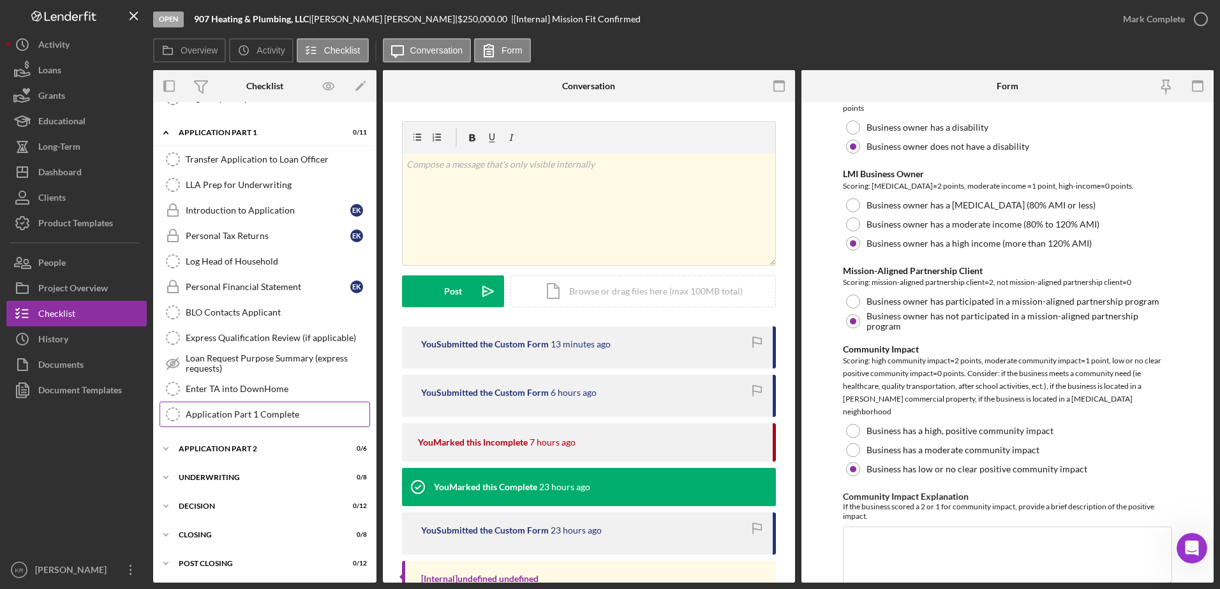
scroll to position [586, 0]
click at [235, 450] on div "Application Part 2" at bounding box center [270, 449] width 182 height 8
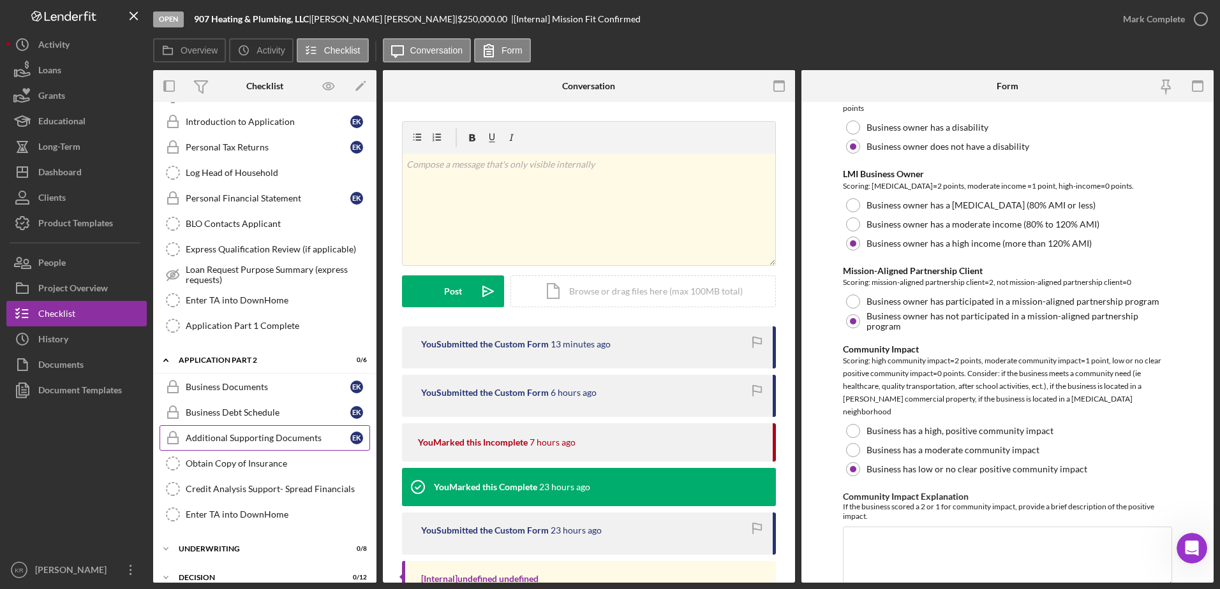
scroll to position [427, 0]
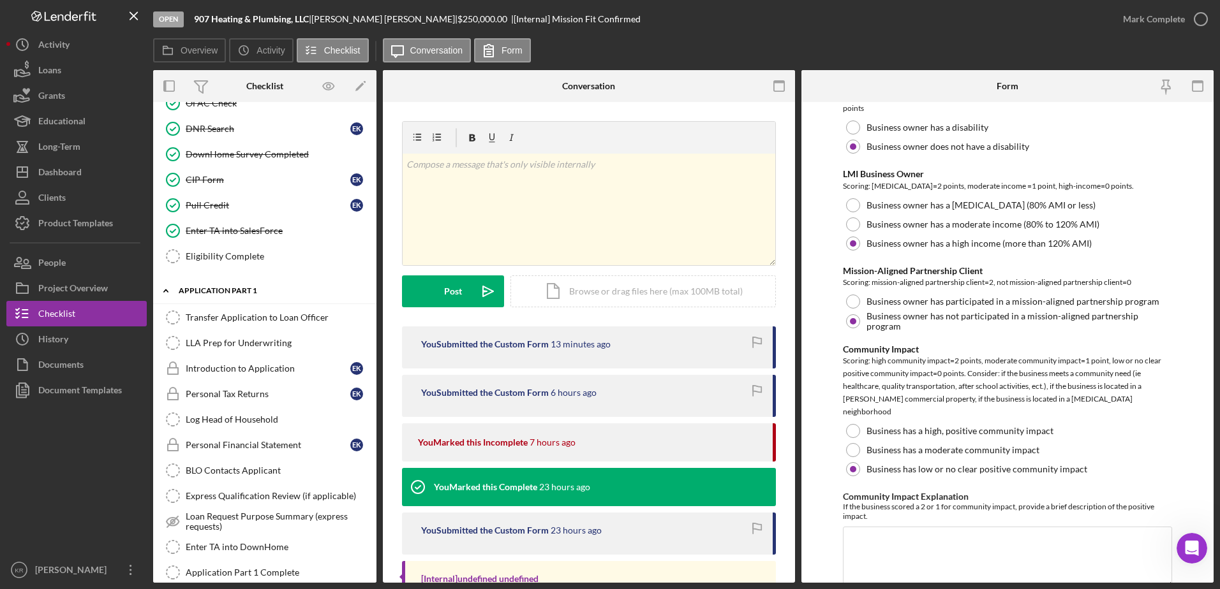
click at [226, 288] on div "Application Part 1" at bounding box center [270, 291] width 182 height 8
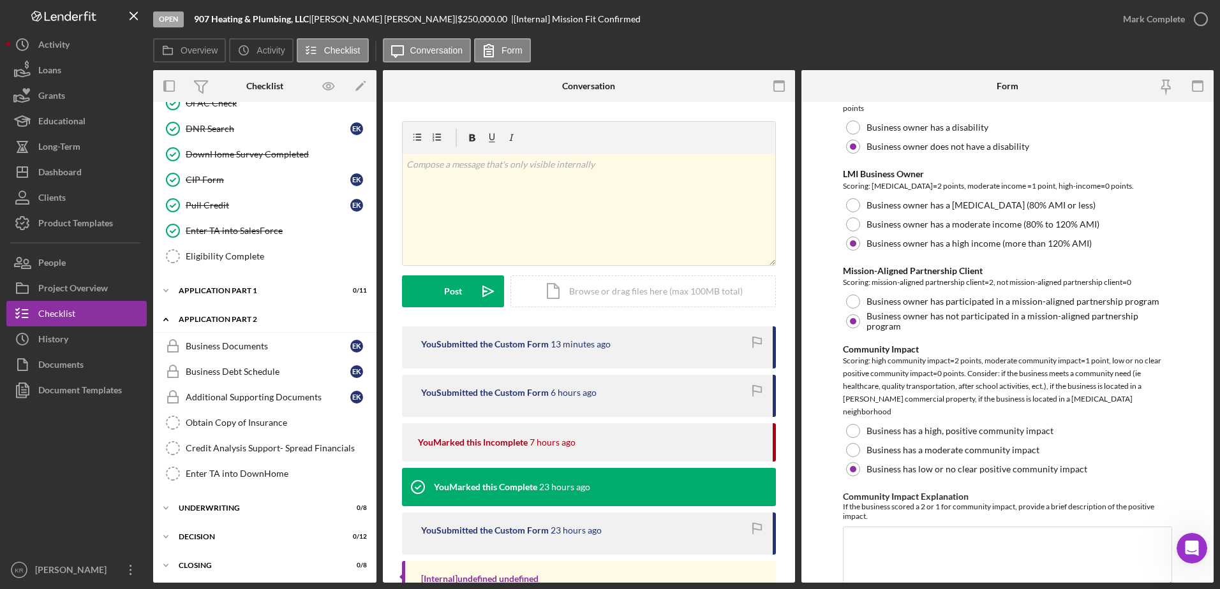
click at [216, 325] on div "Icon/Expander Application Part 2 0 / 6" at bounding box center [264, 320] width 223 height 26
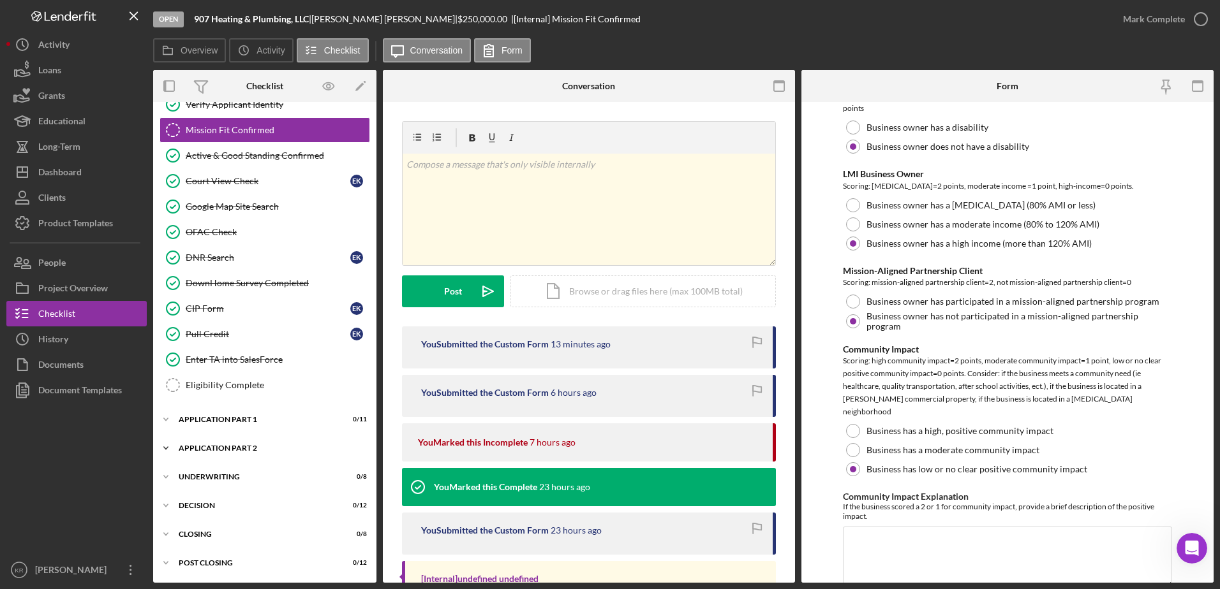
scroll to position [298, 0]
click at [235, 421] on div "Application Part 1" at bounding box center [270, 420] width 182 height 8
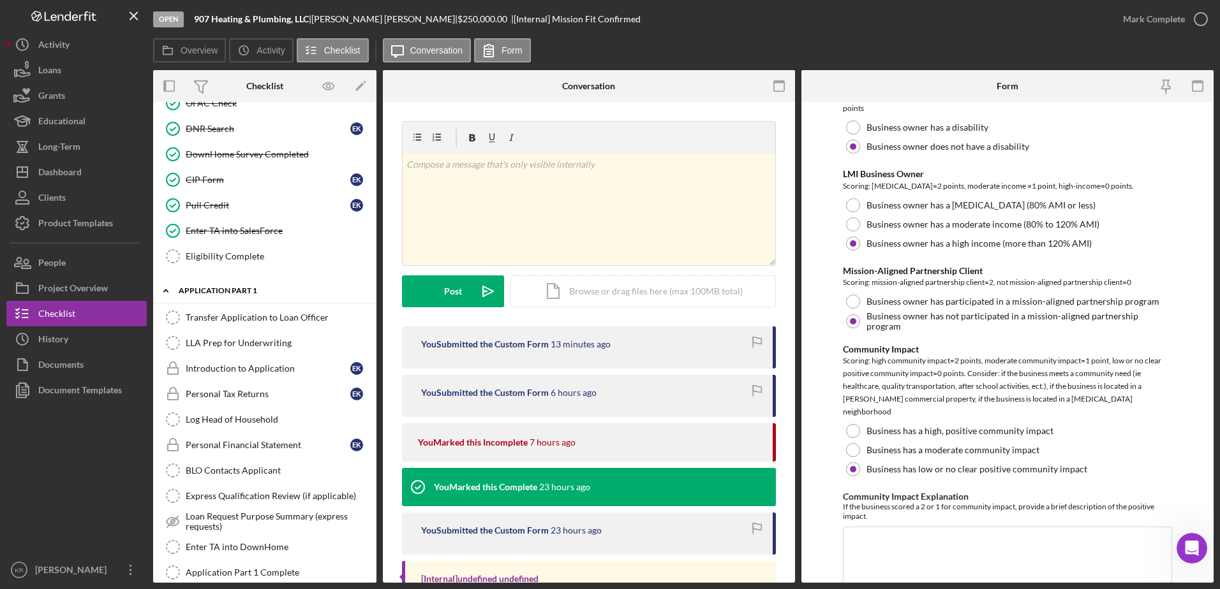
click at [208, 284] on div "Icon/Expander Application Part 1 0 / 11" at bounding box center [264, 291] width 223 height 26
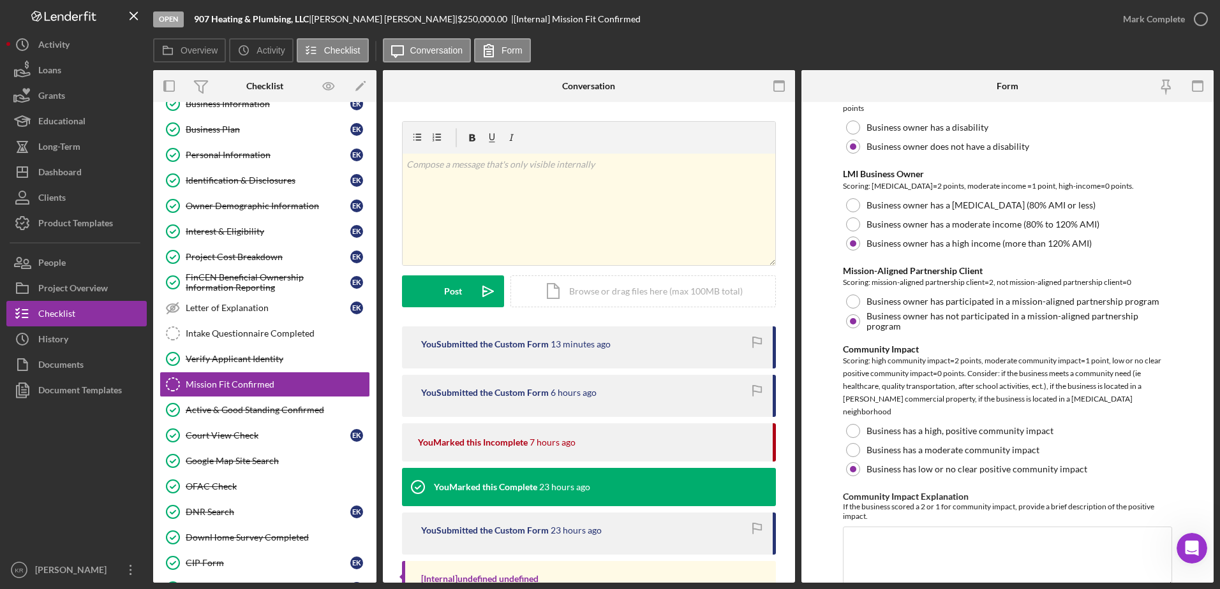
scroll to position [43, 0]
click at [267, 332] on div "Intake Questionnaire Completed" at bounding box center [278, 334] width 184 height 10
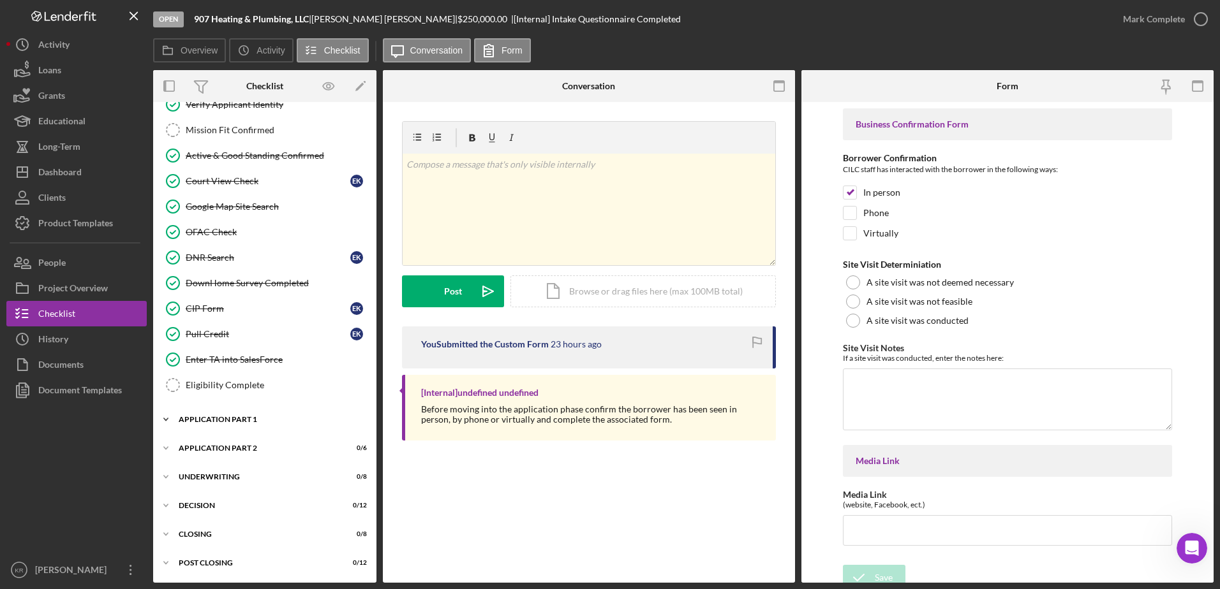
click at [232, 415] on div "Icon/Expander Application Part 1 0 / 11" at bounding box center [264, 420] width 223 height 26
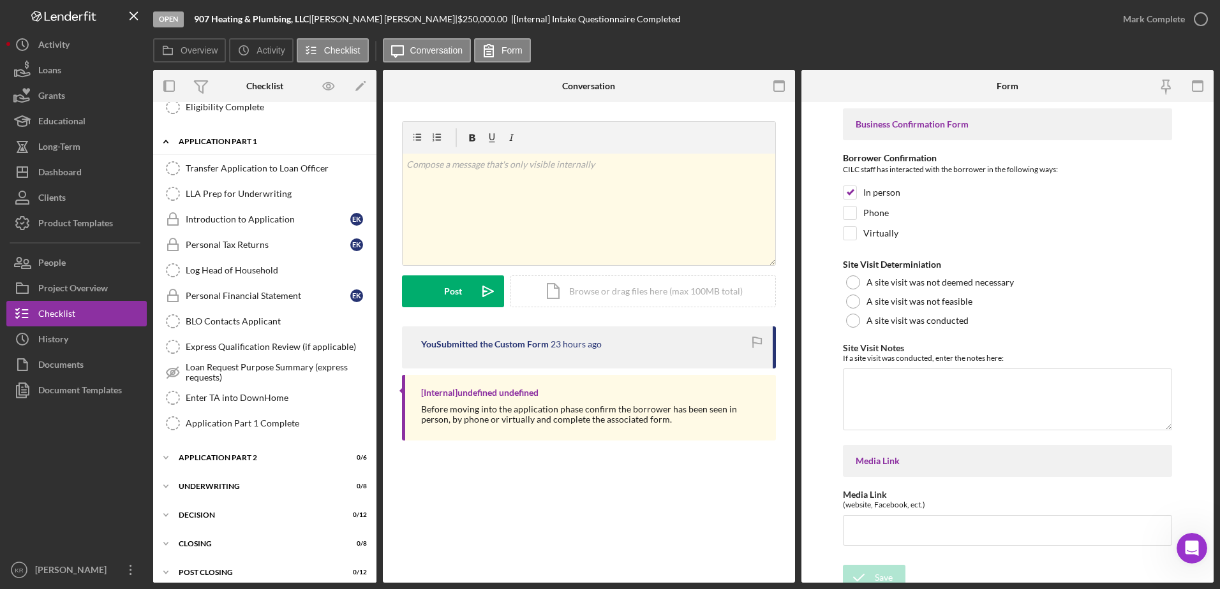
scroll to position [586, 0]
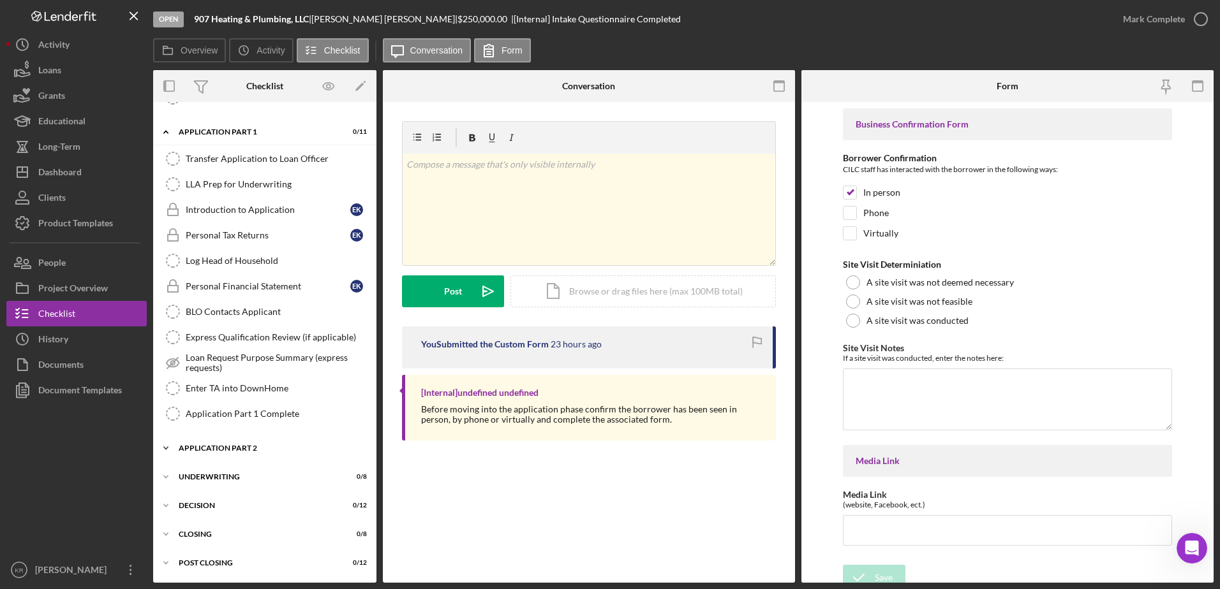
click at [191, 439] on div "Icon/Expander Application Part 2 0 / 6" at bounding box center [264, 449] width 223 height 26
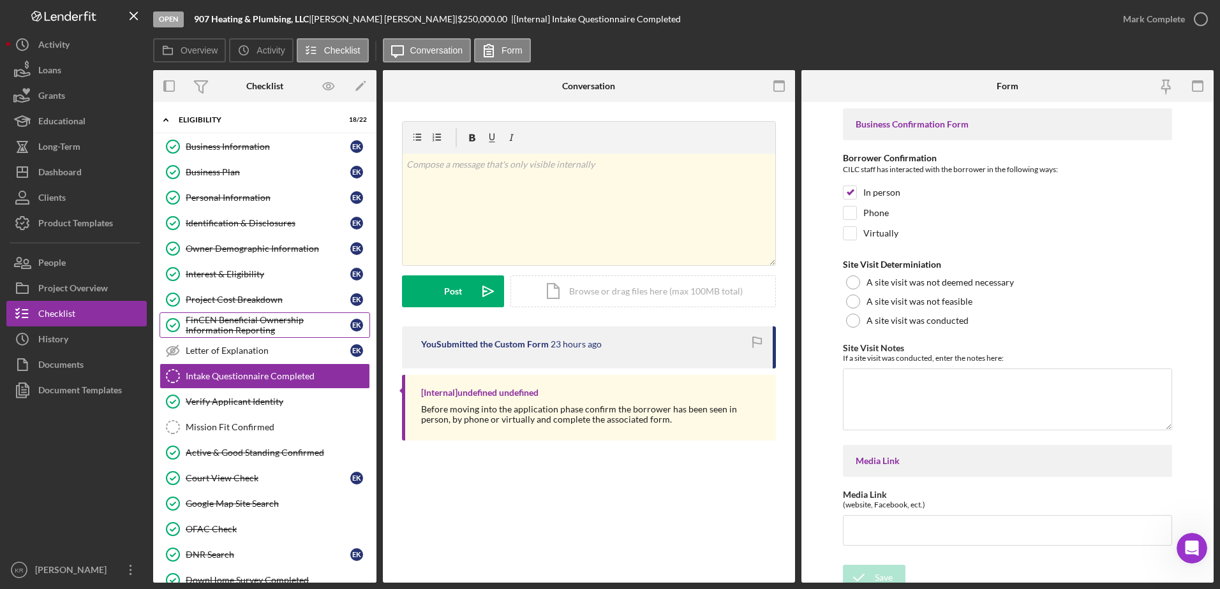
scroll to position [0, 0]
click at [243, 177] on div "Business Plan" at bounding box center [268, 173] width 165 height 10
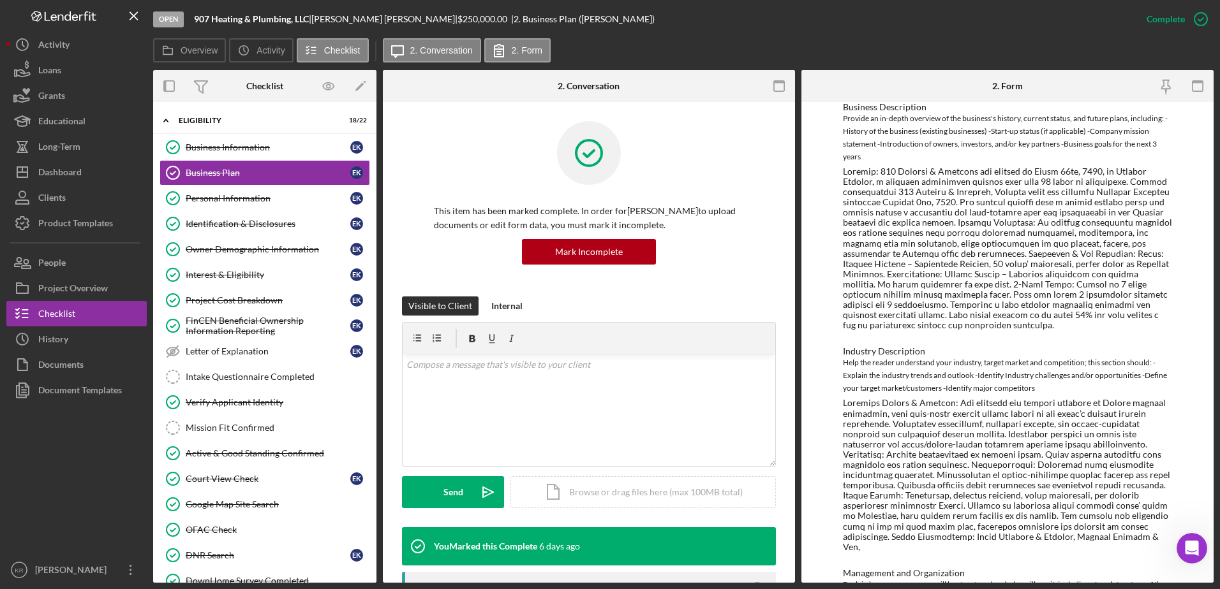
scroll to position [255, 0]
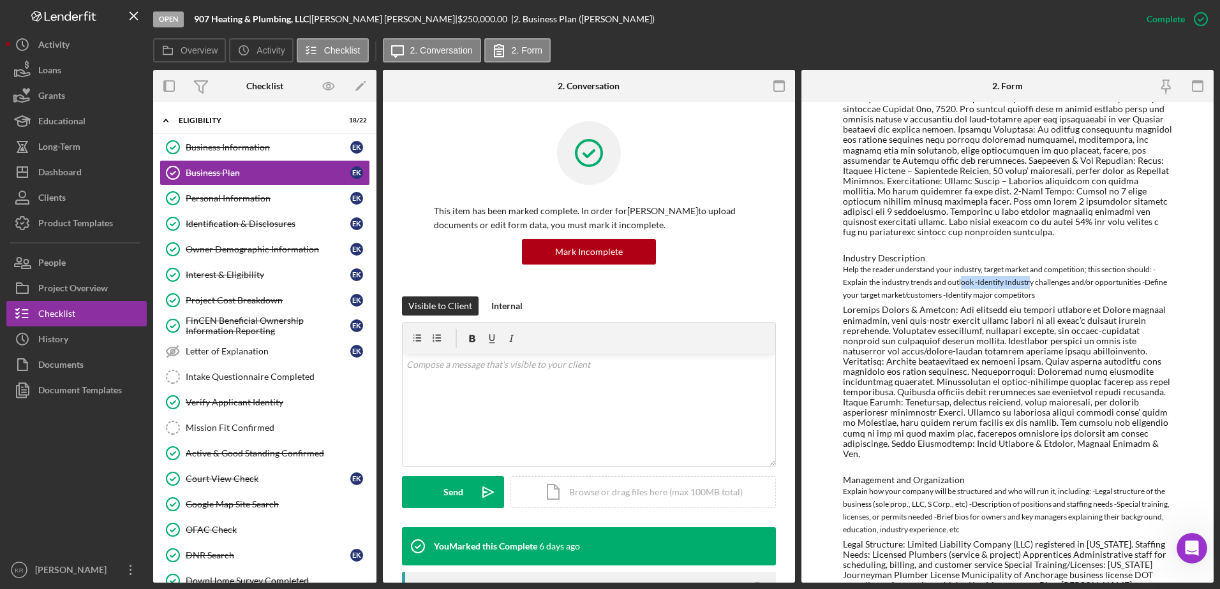
drag, startPoint x: 960, startPoint y: 280, endPoint x: 1029, endPoint y: 292, distance: 70.6
click at [1029, 291] on div "Help the reader understand your industry, target market and competition; this s…" at bounding box center [1008, 282] width 330 height 38
drag, startPoint x: 1029, startPoint y: 292, endPoint x: 1067, endPoint y: 350, distance: 68.6
click at [1067, 348] on div at bounding box center [1008, 382] width 330 height 154
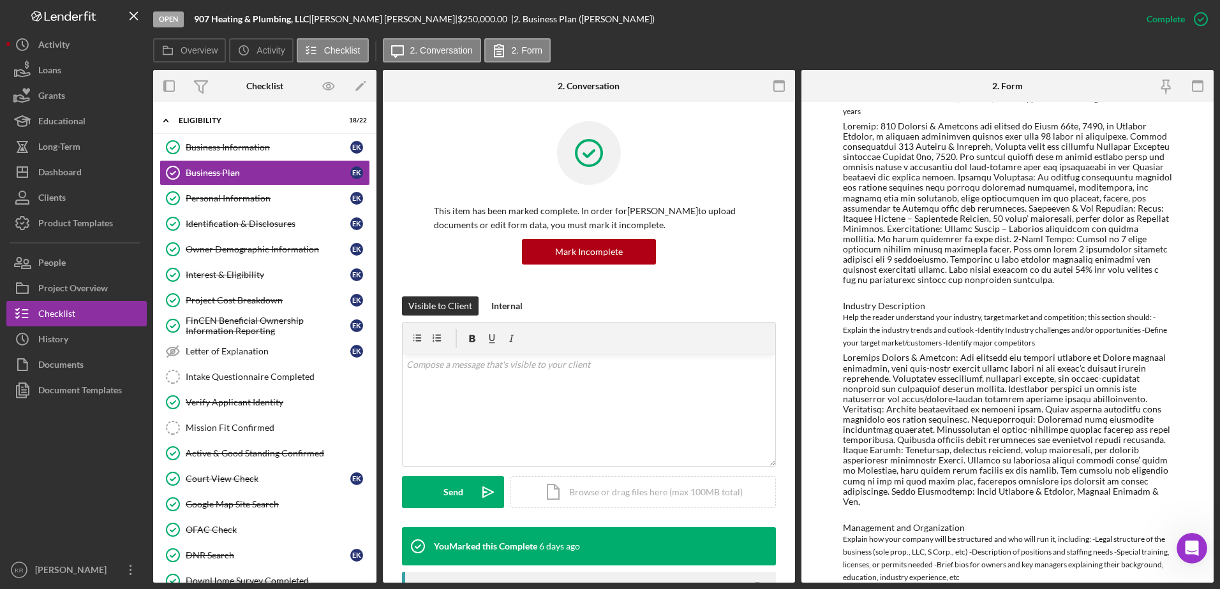
scroll to position [128, 0]
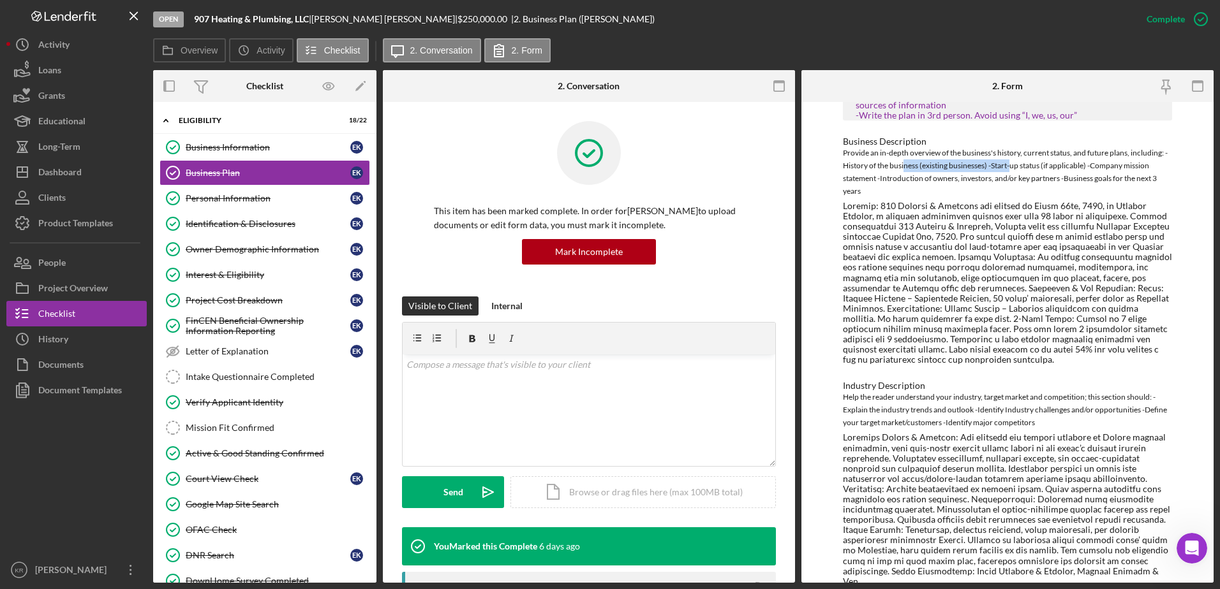
drag, startPoint x: 905, startPoint y: 172, endPoint x: 1013, endPoint y: 172, distance: 107.8
click at [1013, 172] on div "Provide an in-depth overview of the business's history, current status, and fut…" at bounding box center [1008, 172] width 330 height 51
drag, startPoint x: 1013, startPoint y: 172, endPoint x: 1022, endPoint y: 240, distance: 68.9
click at [1022, 240] on div at bounding box center [1008, 283] width 330 height 165
drag, startPoint x: 925, startPoint y: 179, endPoint x: 978, endPoint y: 183, distance: 53.1
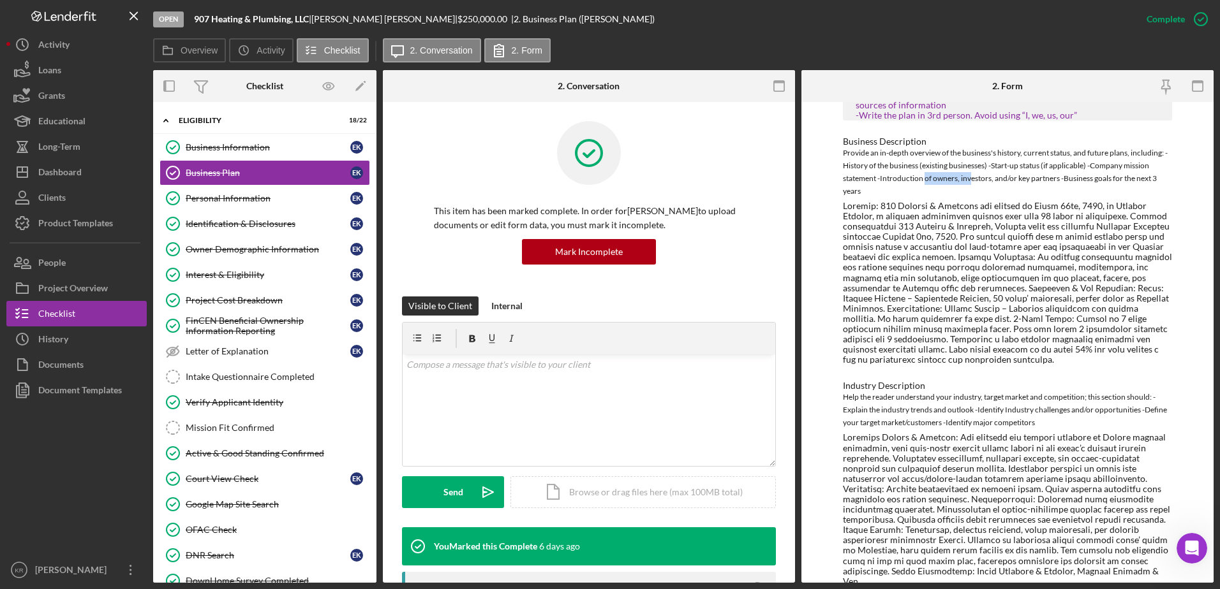
click at [978, 183] on div "Provide an in-depth overview of the business's history, current status, and fut…" at bounding box center [1008, 172] width 330 height 51
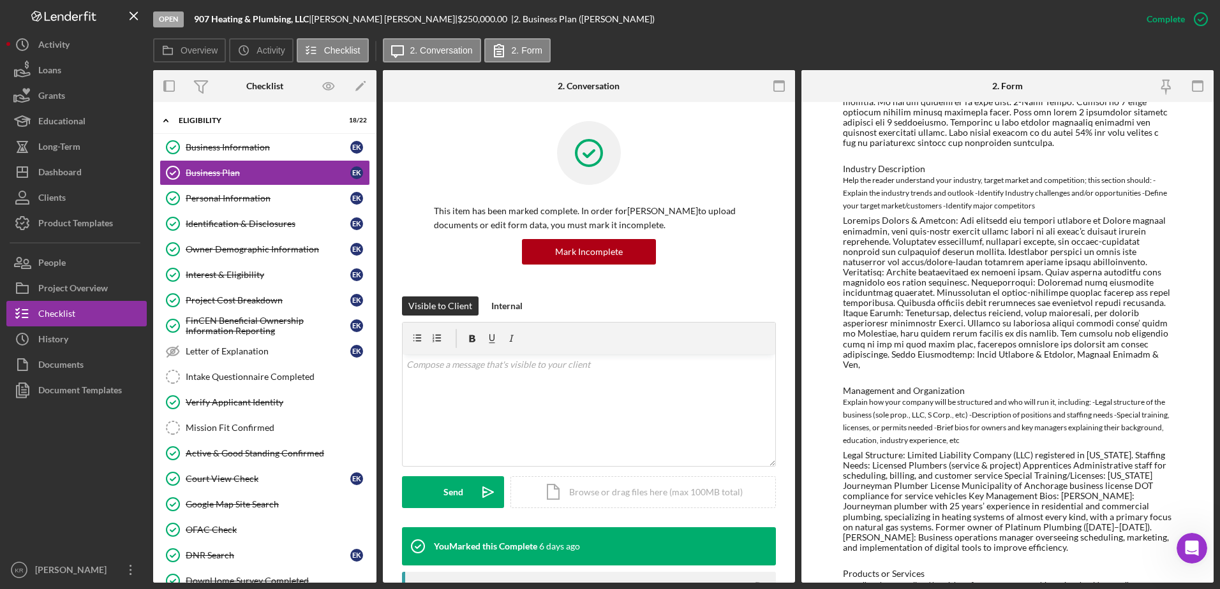
scroll to position [383, 0]
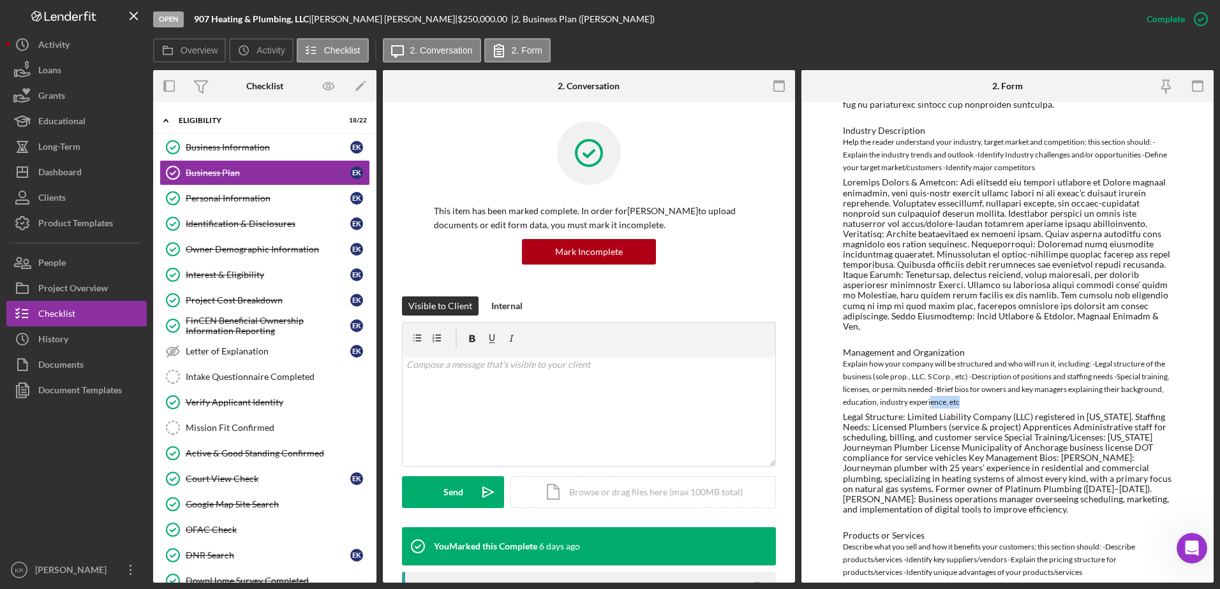
drag, startPoint x: 975, startPoint y: 392, endPoint x: 1016, endPoint y: 392, distance: 40.8
click at [1016, 392] on div "Explain how your company will be structured and who will run it, including: -Le…" at bounding box center [1008, 383] width 330 height 51
drag, startPoint x: 1016, startPoint y: 392, endPoint x: 1061, endPoint y: 430, distance: 58.4
click at [1061, 428] on div "Legal Structure: Limited Liability Company (LLC) registered in Alaska. Staffing…" at bounding box center [1008, 463] width 330 height 103
